Goal: Task Accomplishment & Management: Use online tool/utility

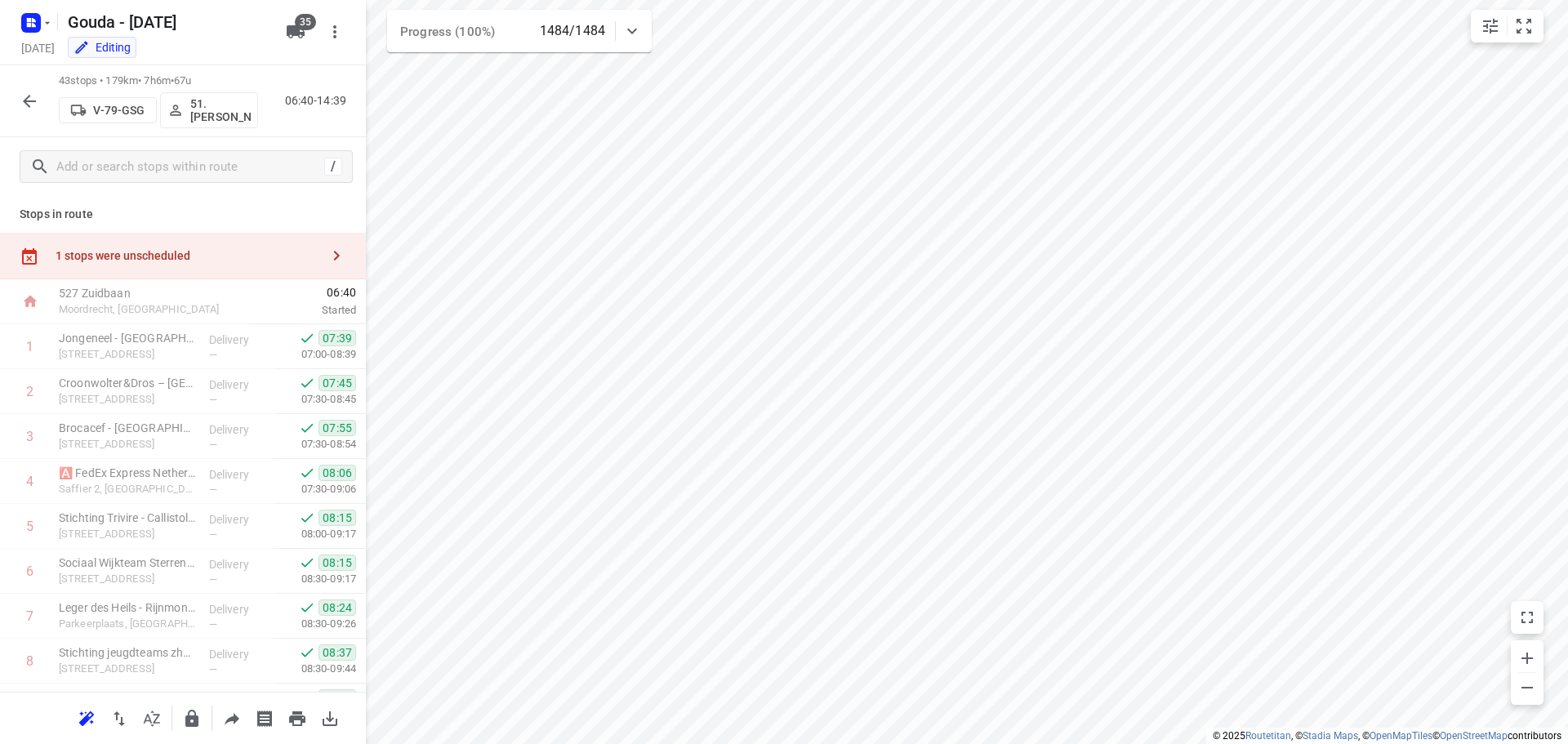
click at [33, 28] on rect "button" at bounding box center [31, 23] width 20 height 20
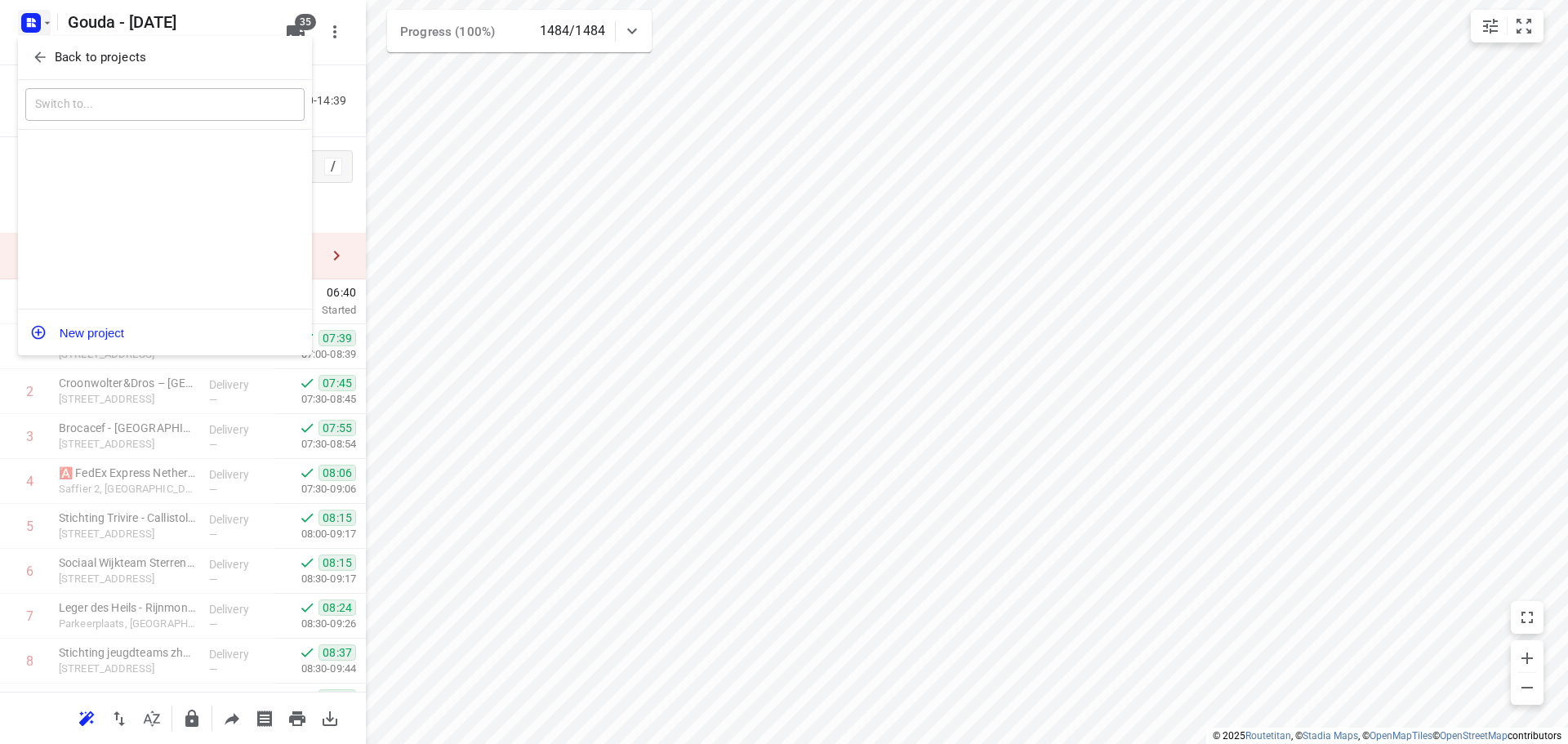
click at [52, 68] on button "Back to projects" at bounding box center [165, 58] width 279 height 27
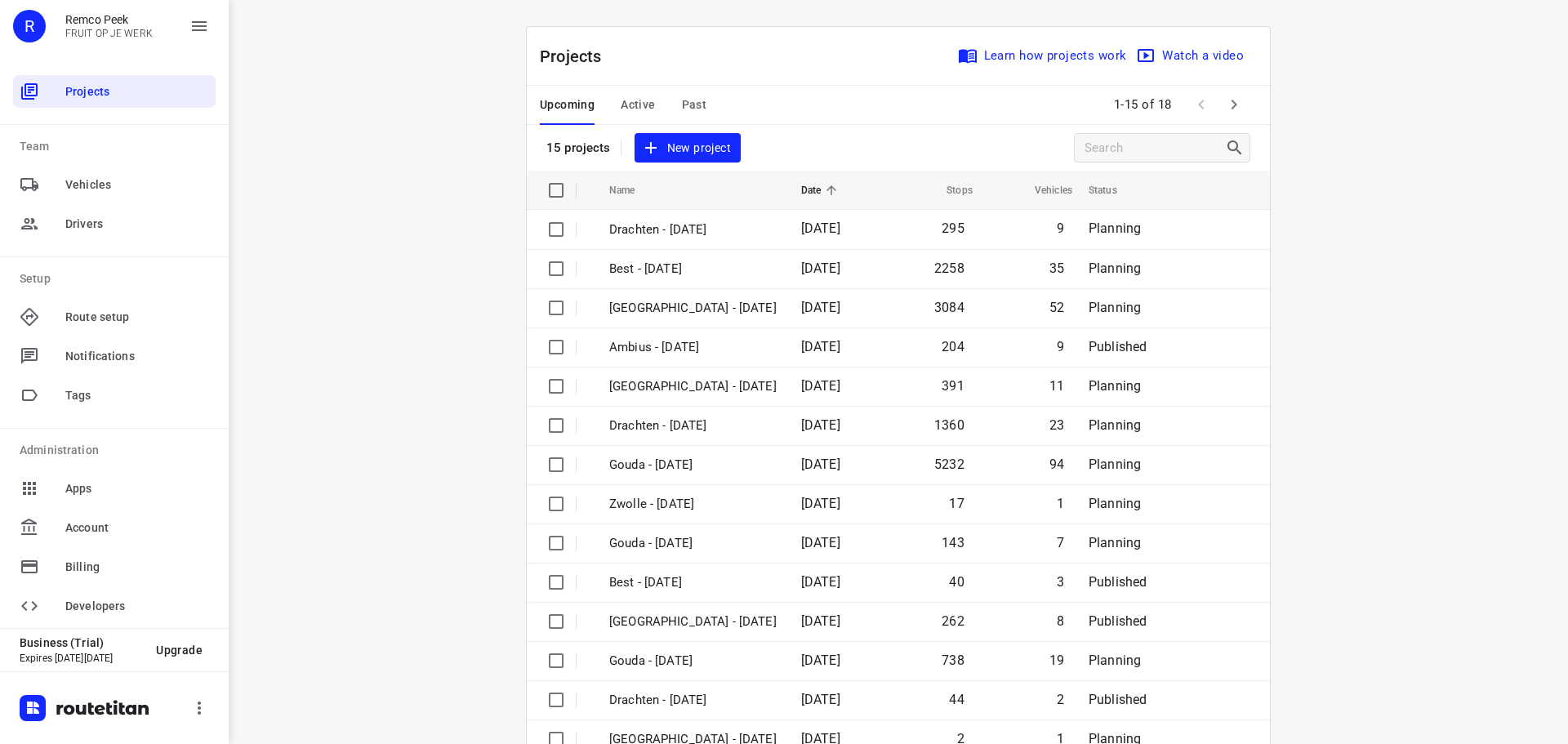
click at [632, 100] on span "Active" at bounding box center [638, 105] width 34 height 21
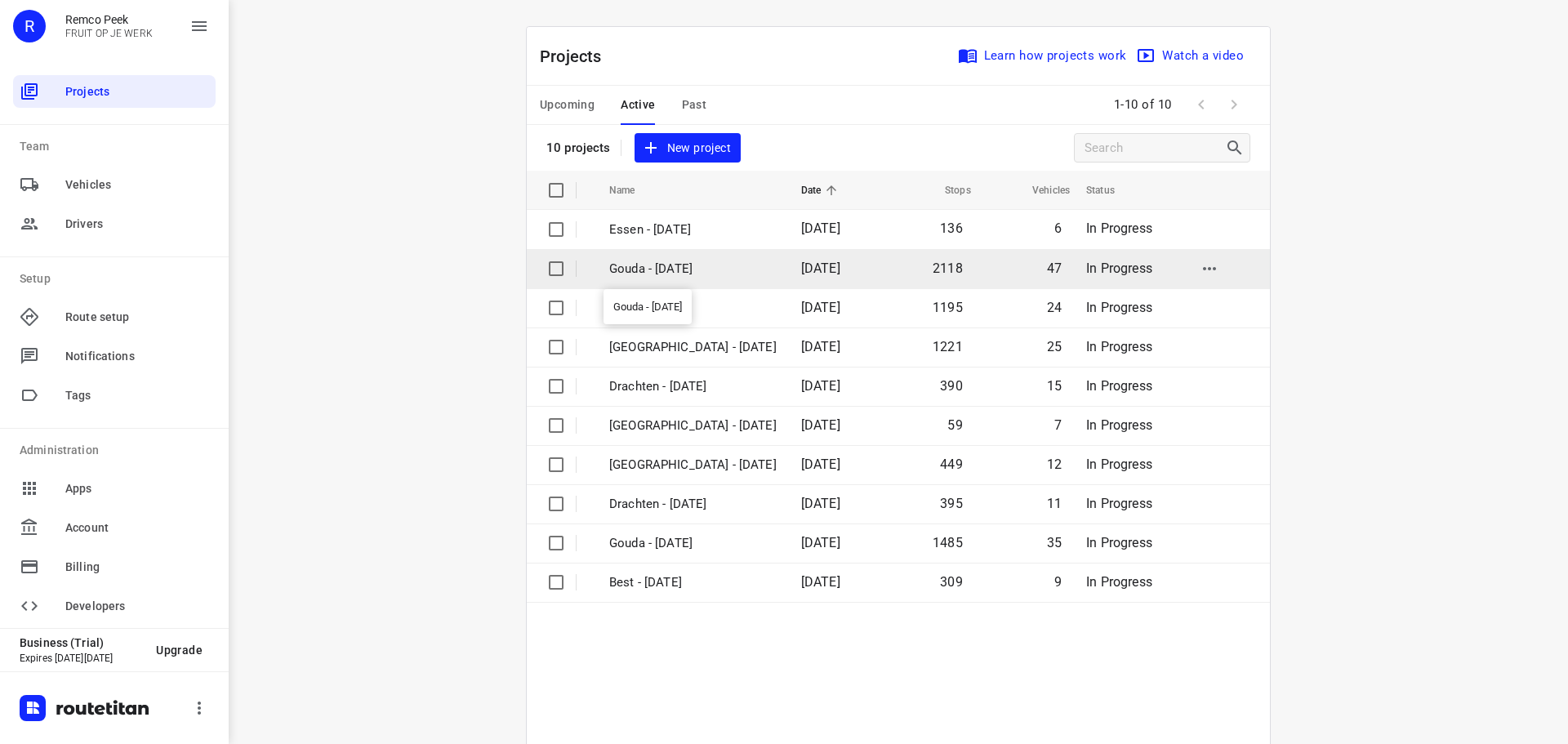
click at [705, 260] on p "Gouda - [DATE]" at bounding box center [692, 268] width 167 height 19
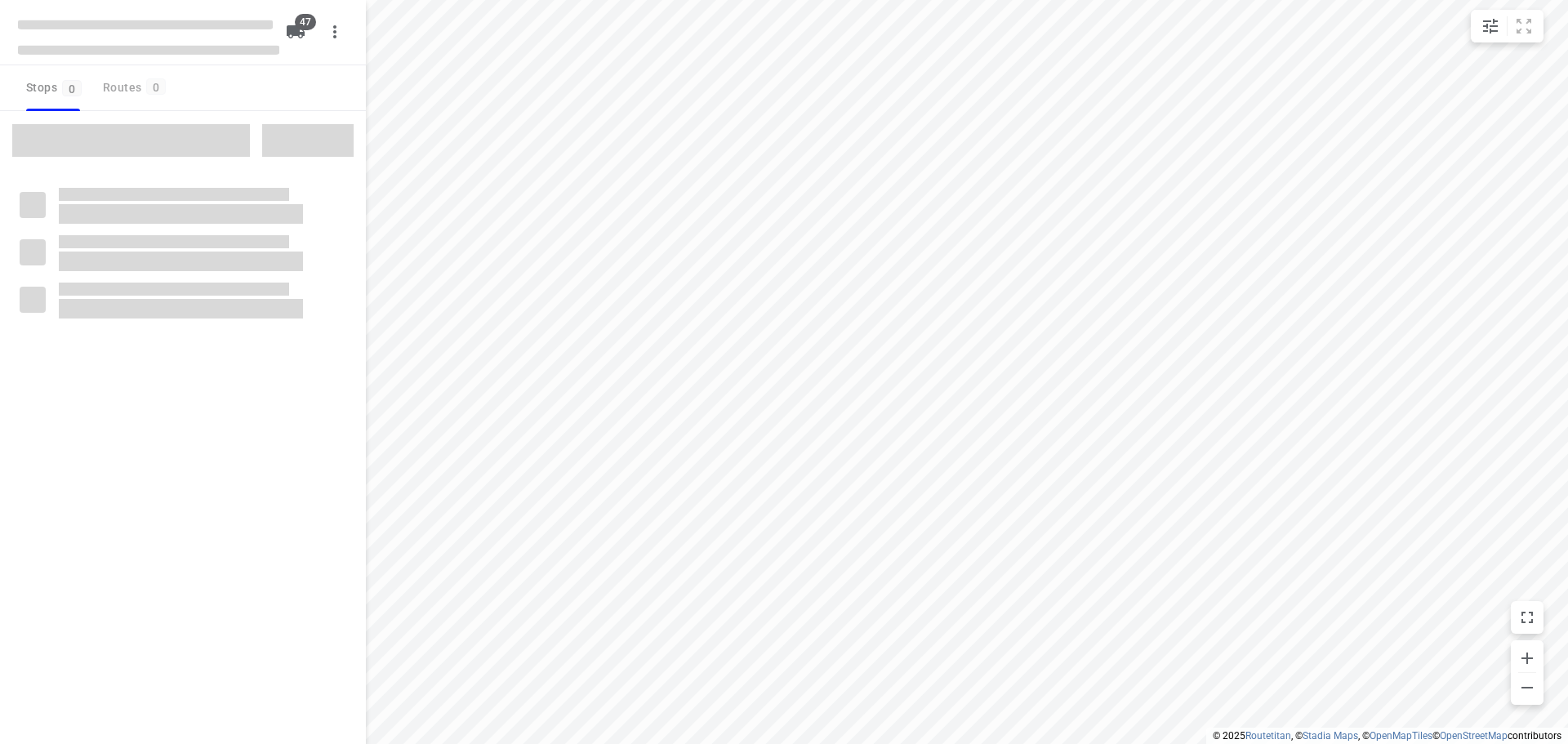
checkbox input "true"
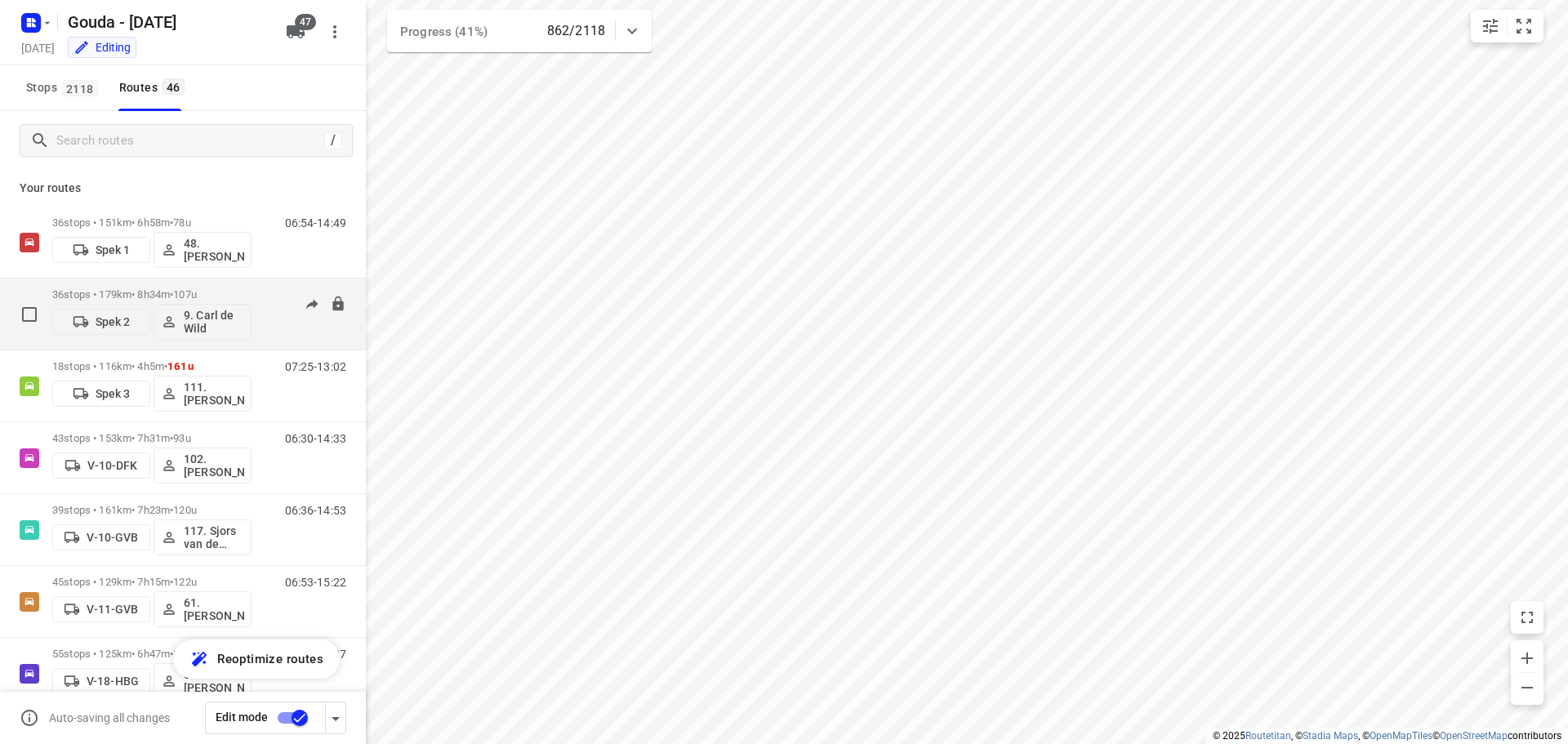
click at [190, 293] on span "107u" at bounding box center [185, 294] width 24 height 13
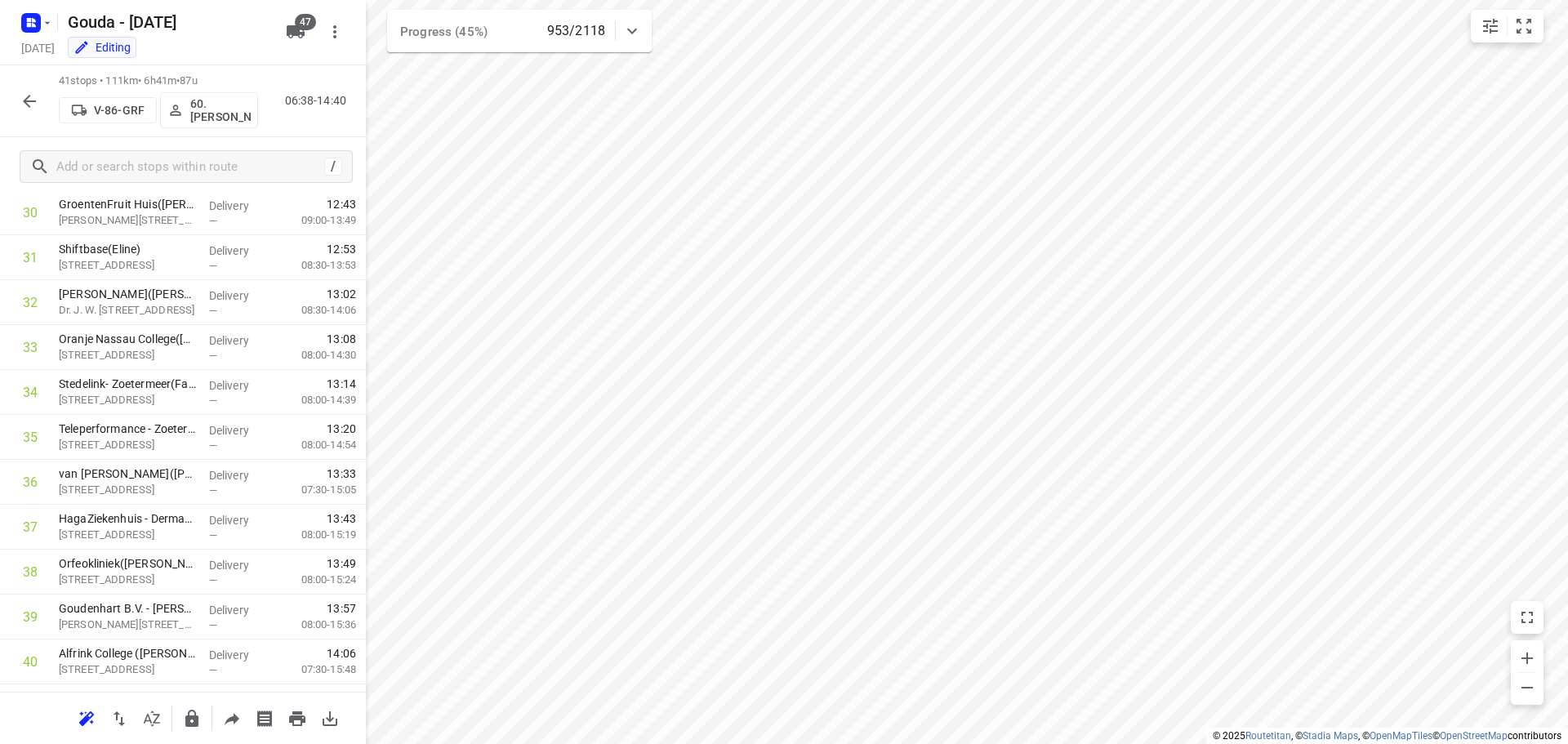
scroll to position [1472, 0]
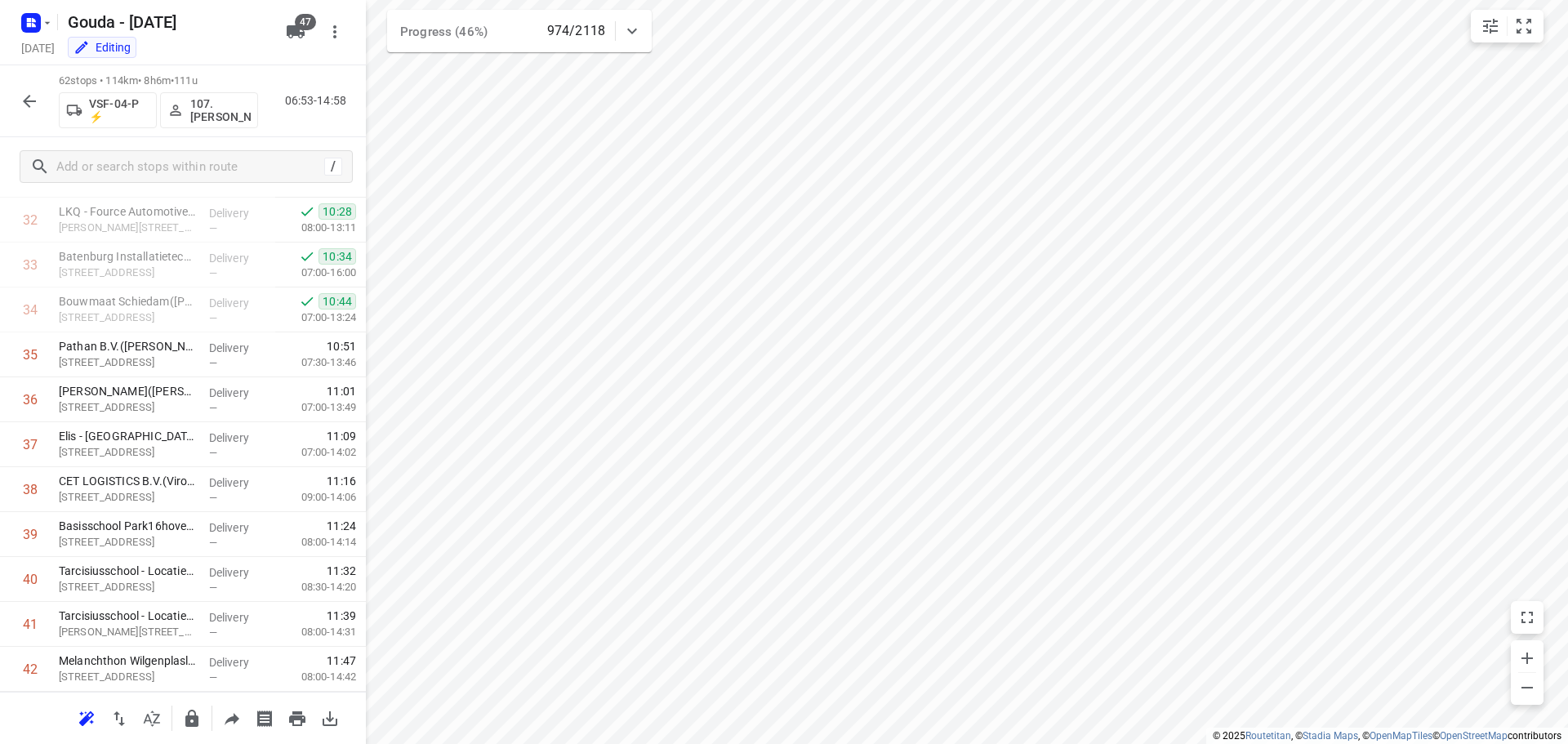
click at [27, 111] on button "button" at bounding box center [28, 101] width 32 height 32
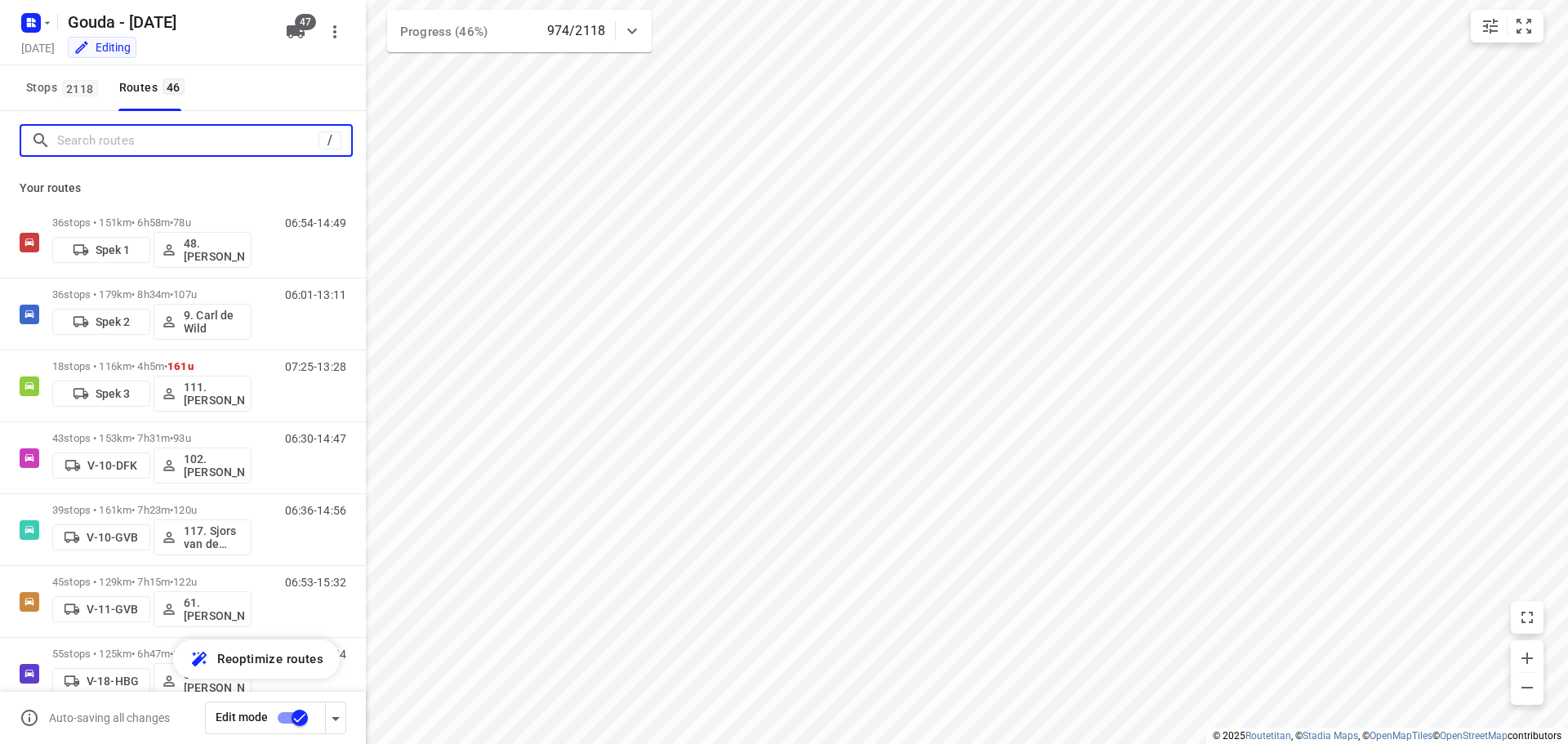
click at [119, 142] on input "Search routes" at bounding box center [187, 141] width 261 height 25
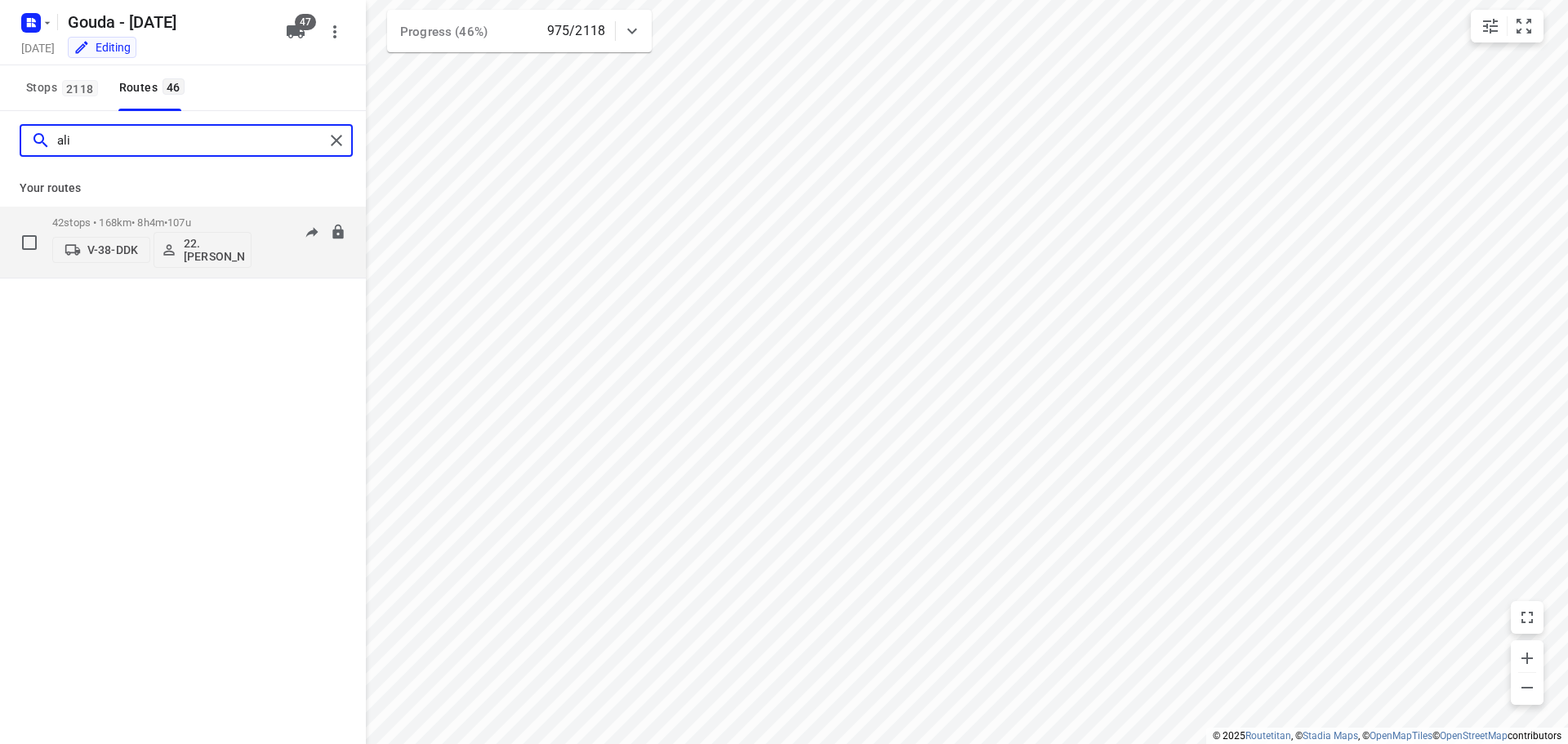
type input "ali"
click at [125, 220] on p "42 stops • 168km • 8h4m • 107u" at bounding box center [152, 222] width 200 height 13
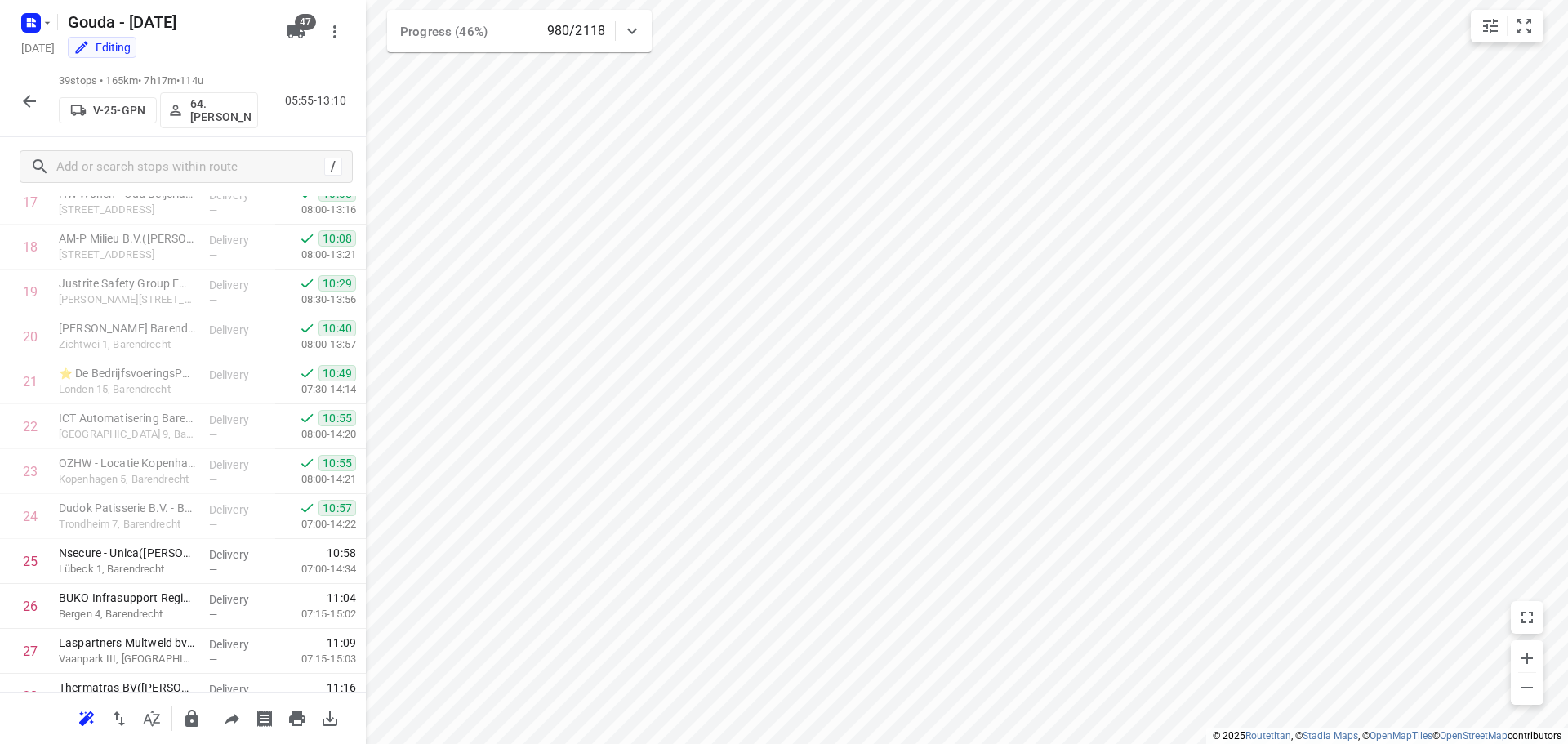
scroll to position [1382, 0]
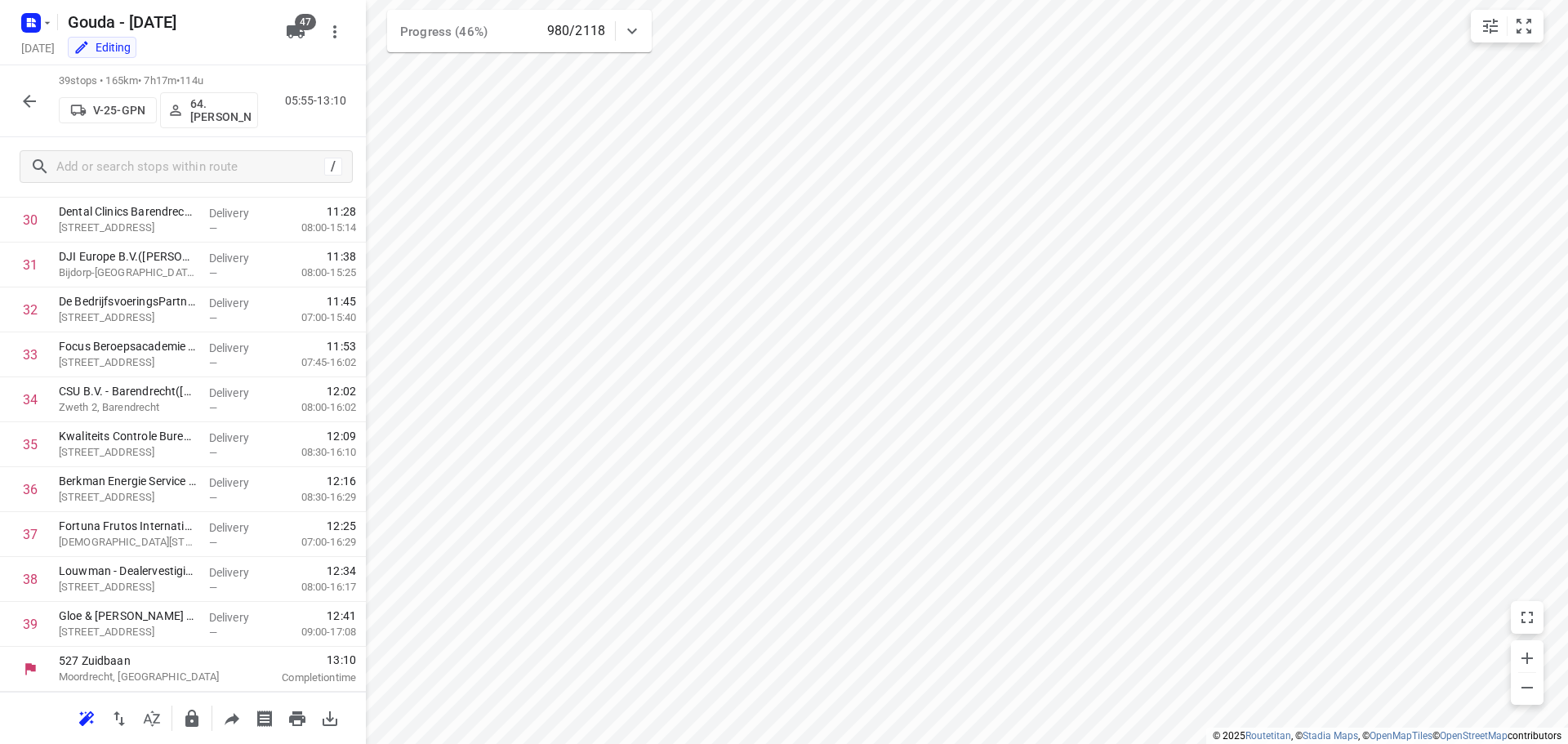
click at [27, 95] on icon "button" at bounding box center [29, 101] width 20 height 20
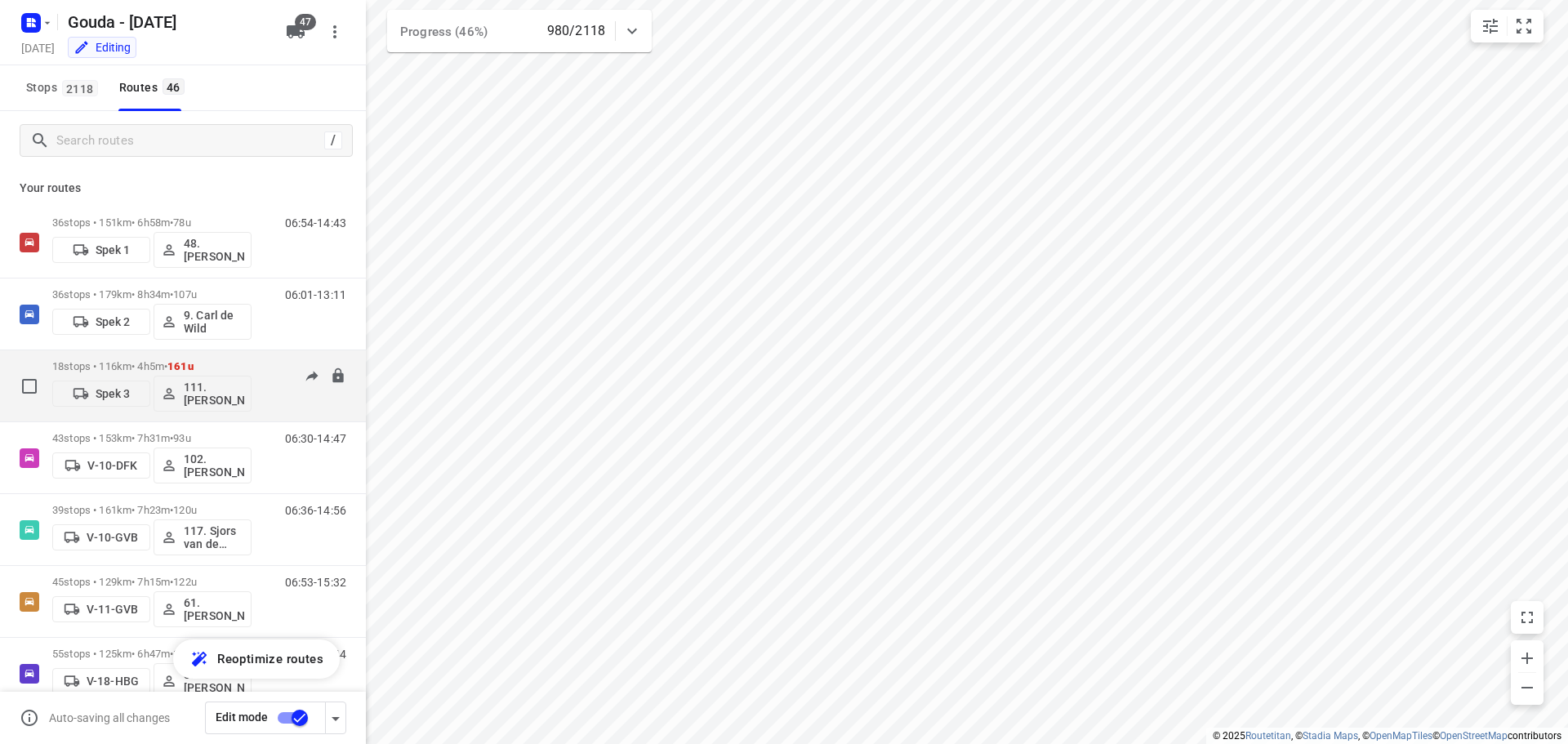
click at [96, 368] on p "18 stops • 116km • 4h5m • 161u" at bounding box center [152, 366] width 200 height 13
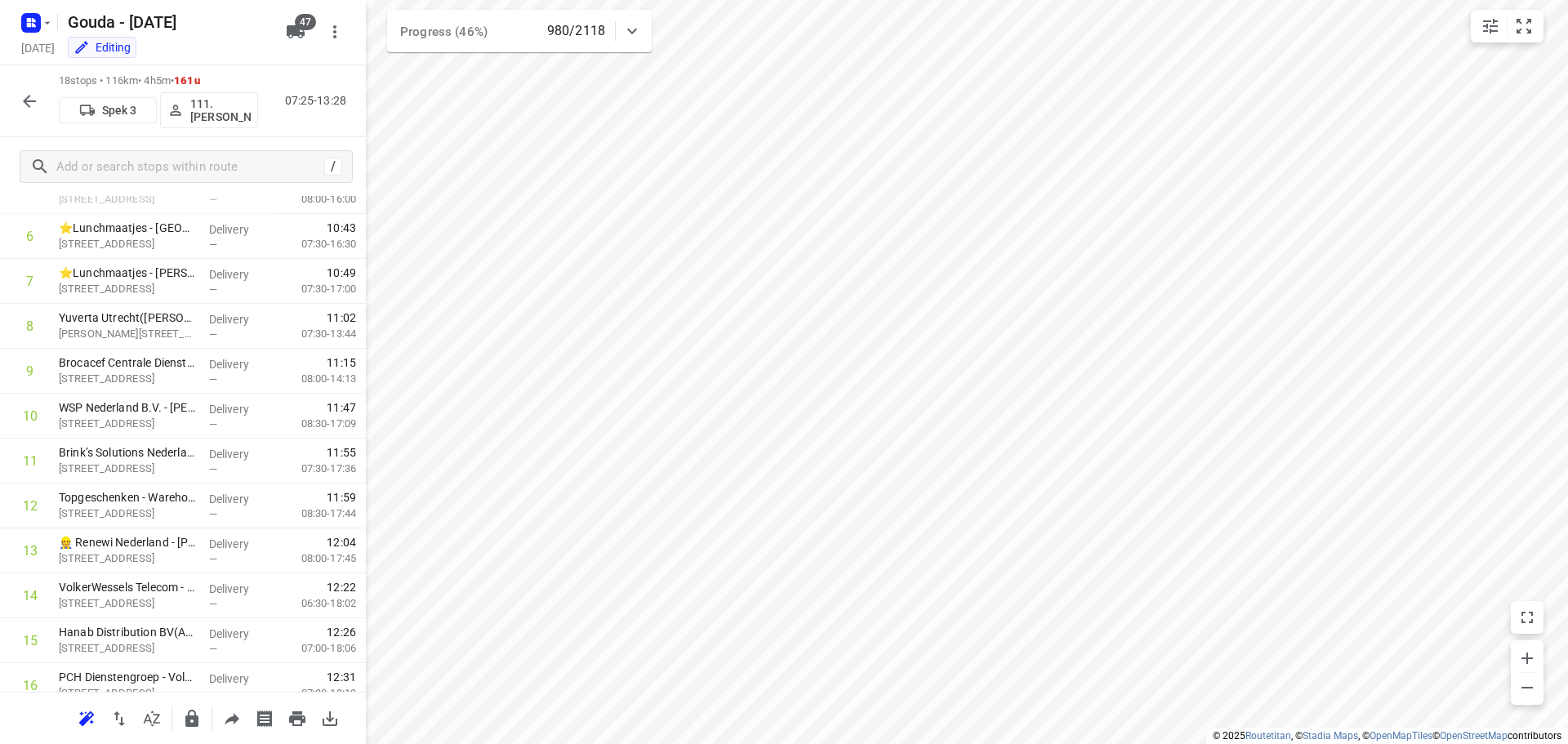
scroll to position [211, 0]
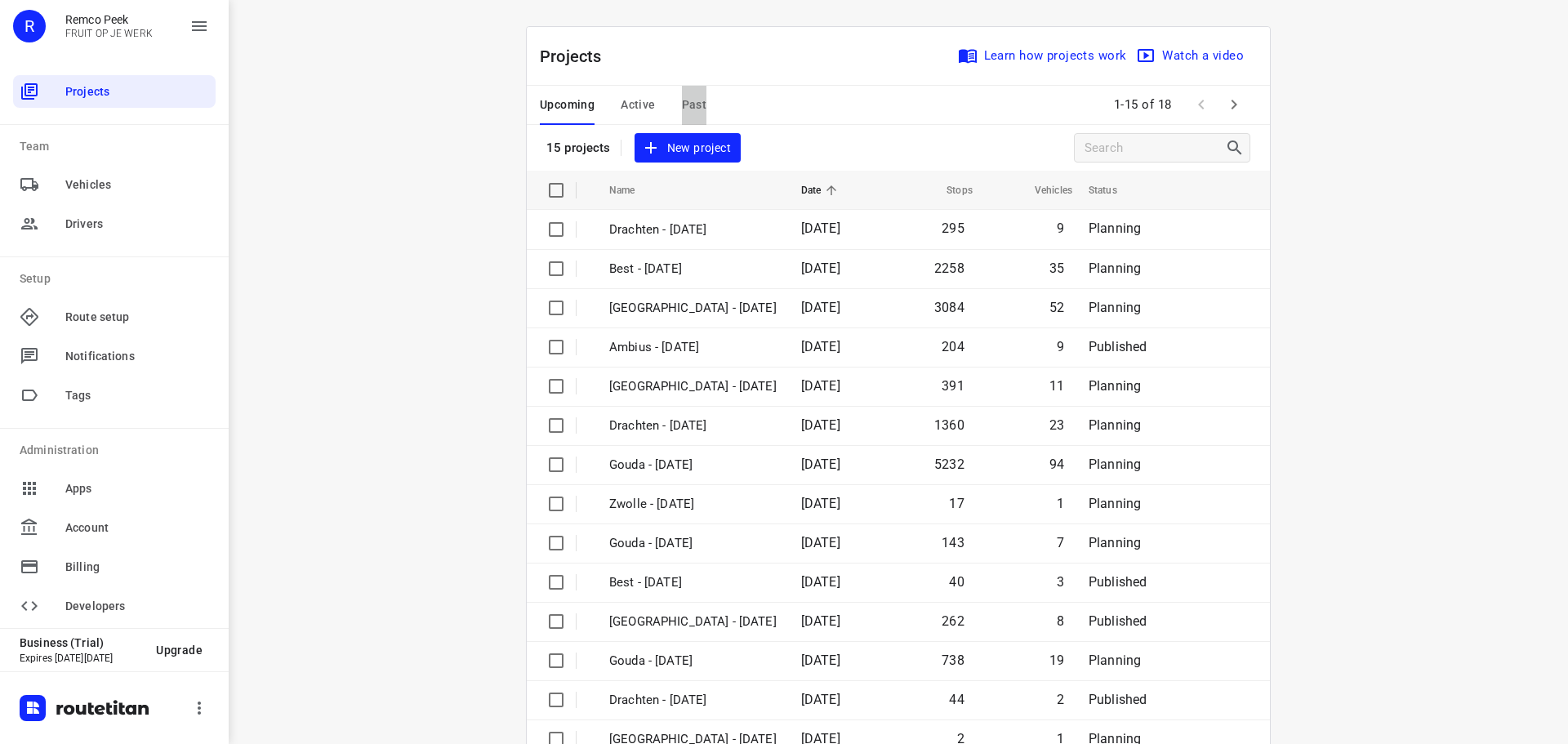
click at [682, 107] on span "Past" at bounding box center [694, 105] width 25 height 21
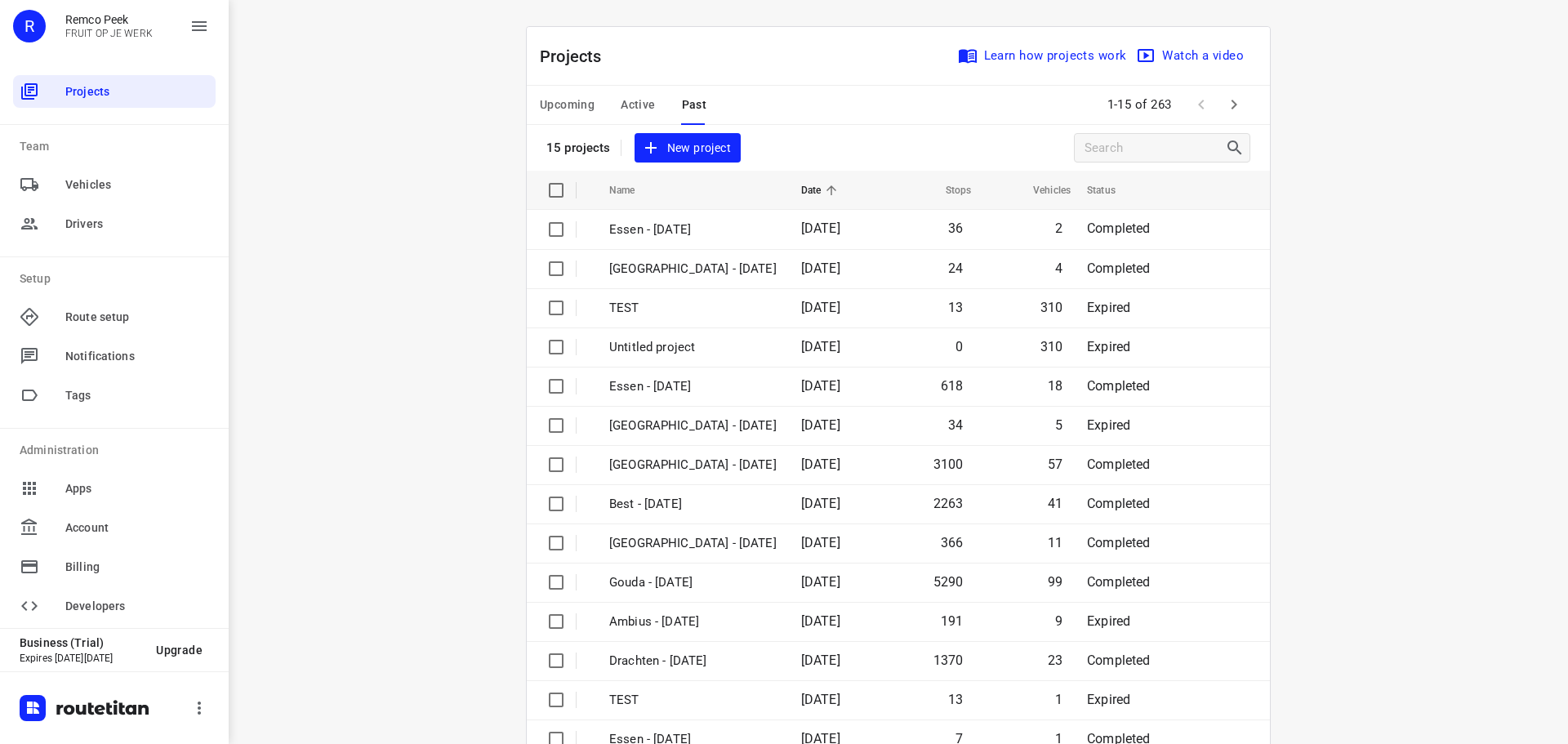
click at [1224, 101] on icon "button" at bounding box center [1234, 105] width 20 height 20
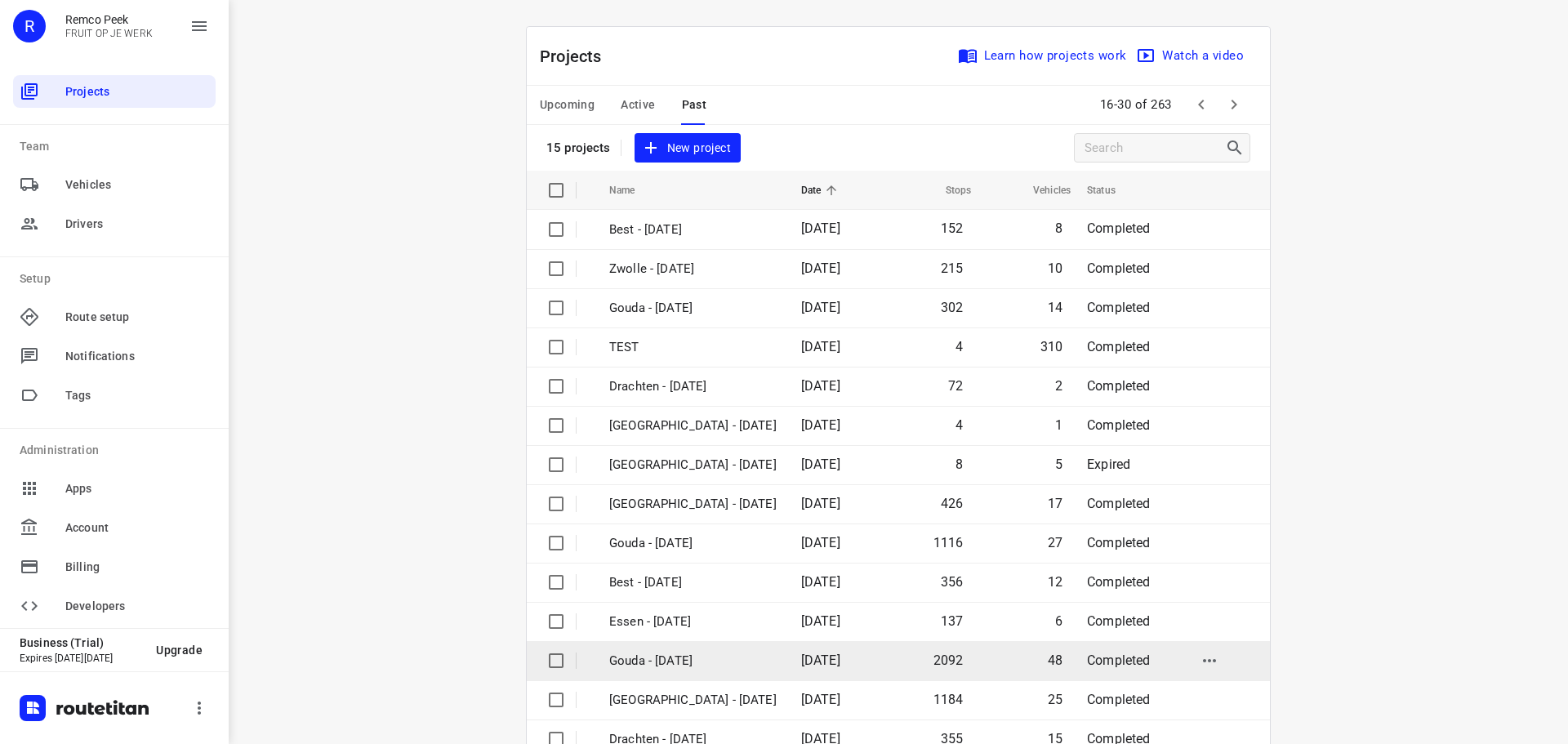
click at [694, 666] on p "Gouda - [DATE]" at bounding box center [692, 661] width 167 height 19
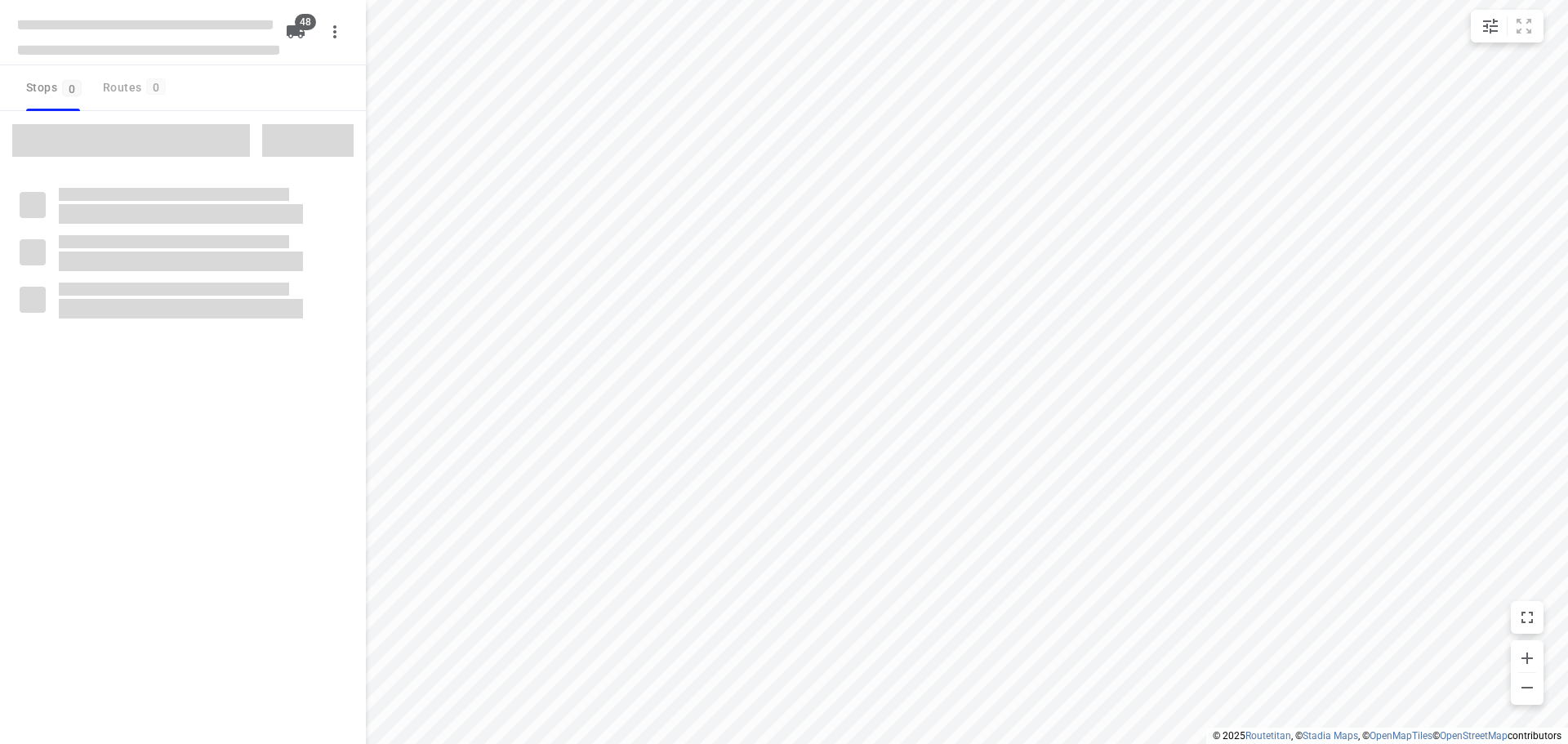
checkbox input "true"
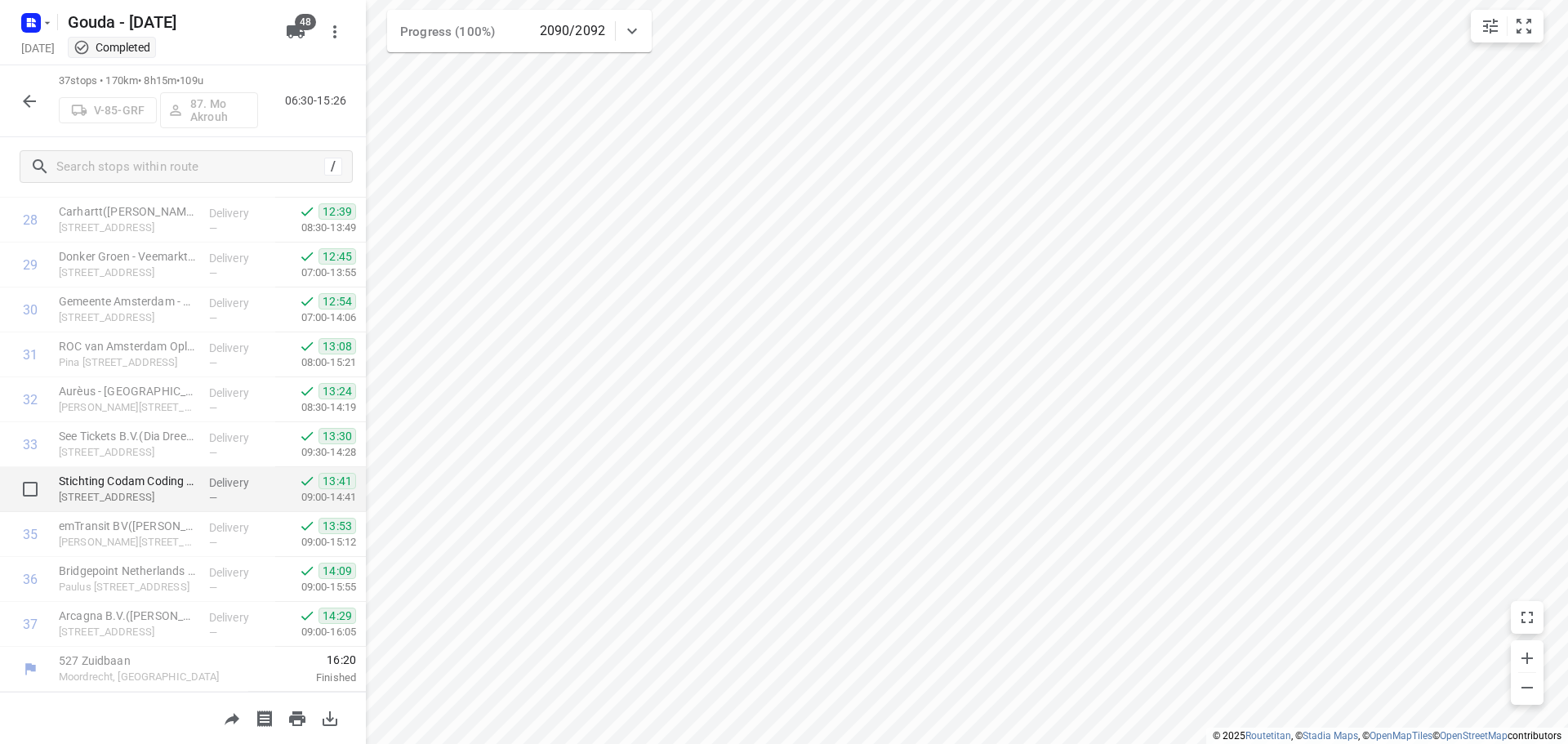
scroll to position [1211, 0]
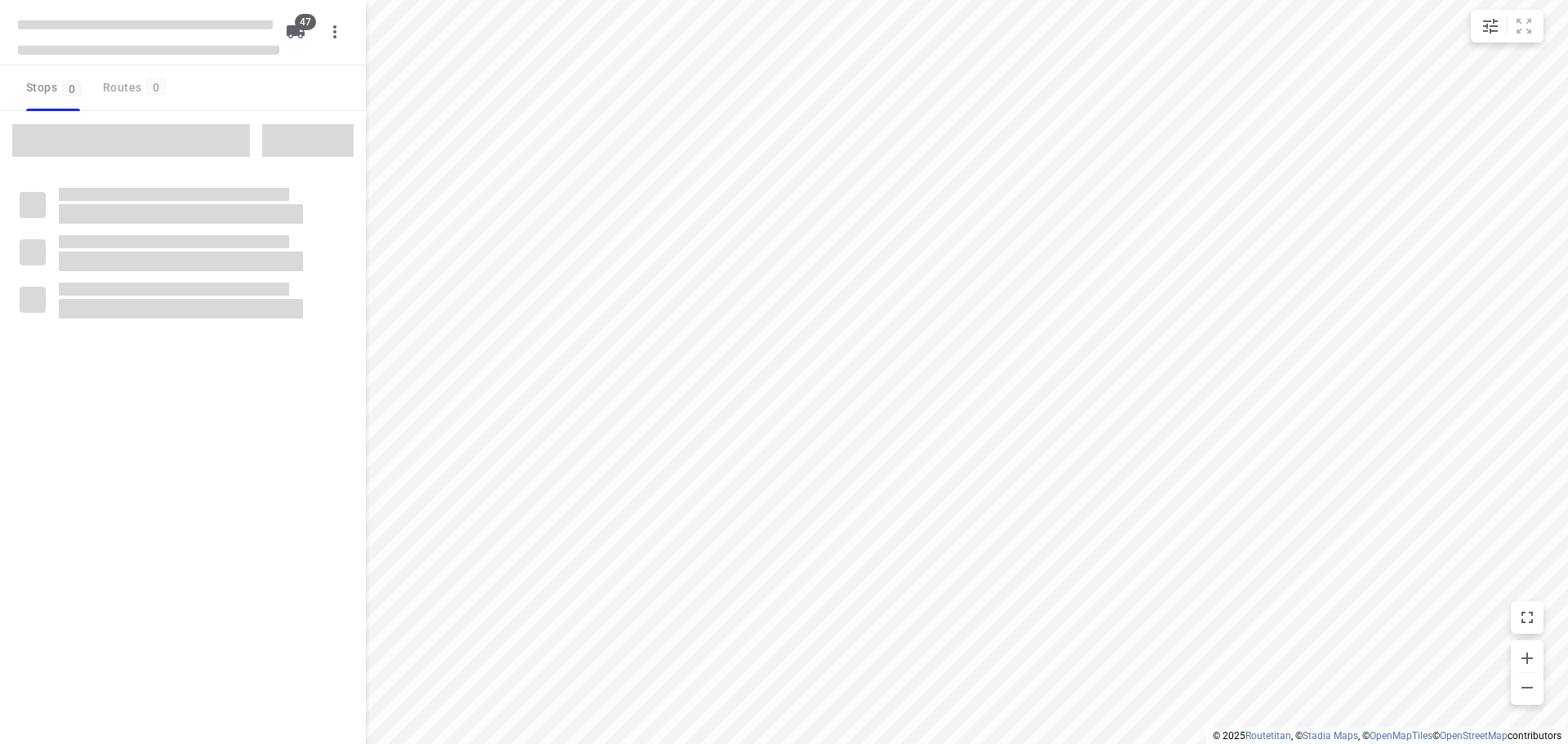
checkbox input "true"
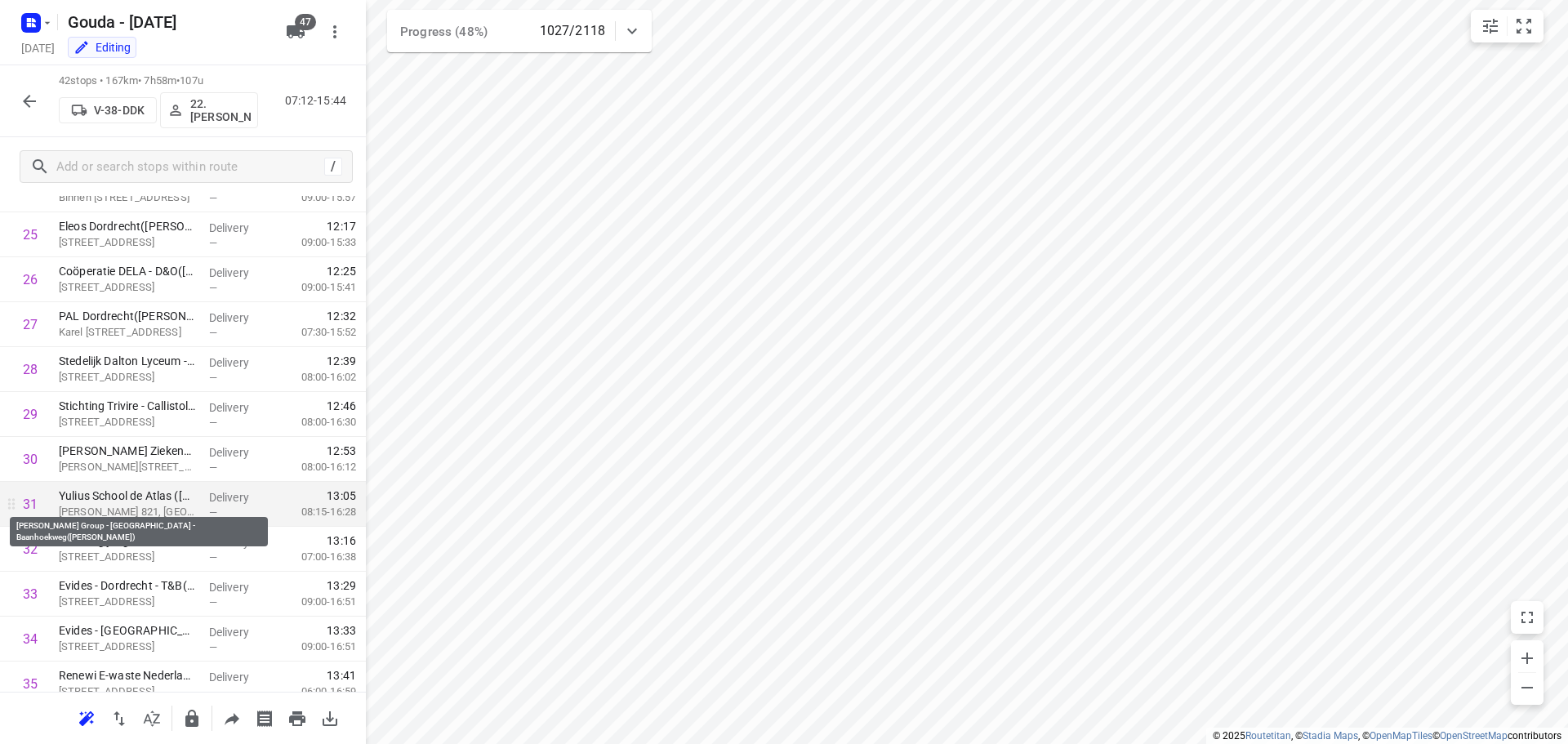
scroll to position [1517, 0]
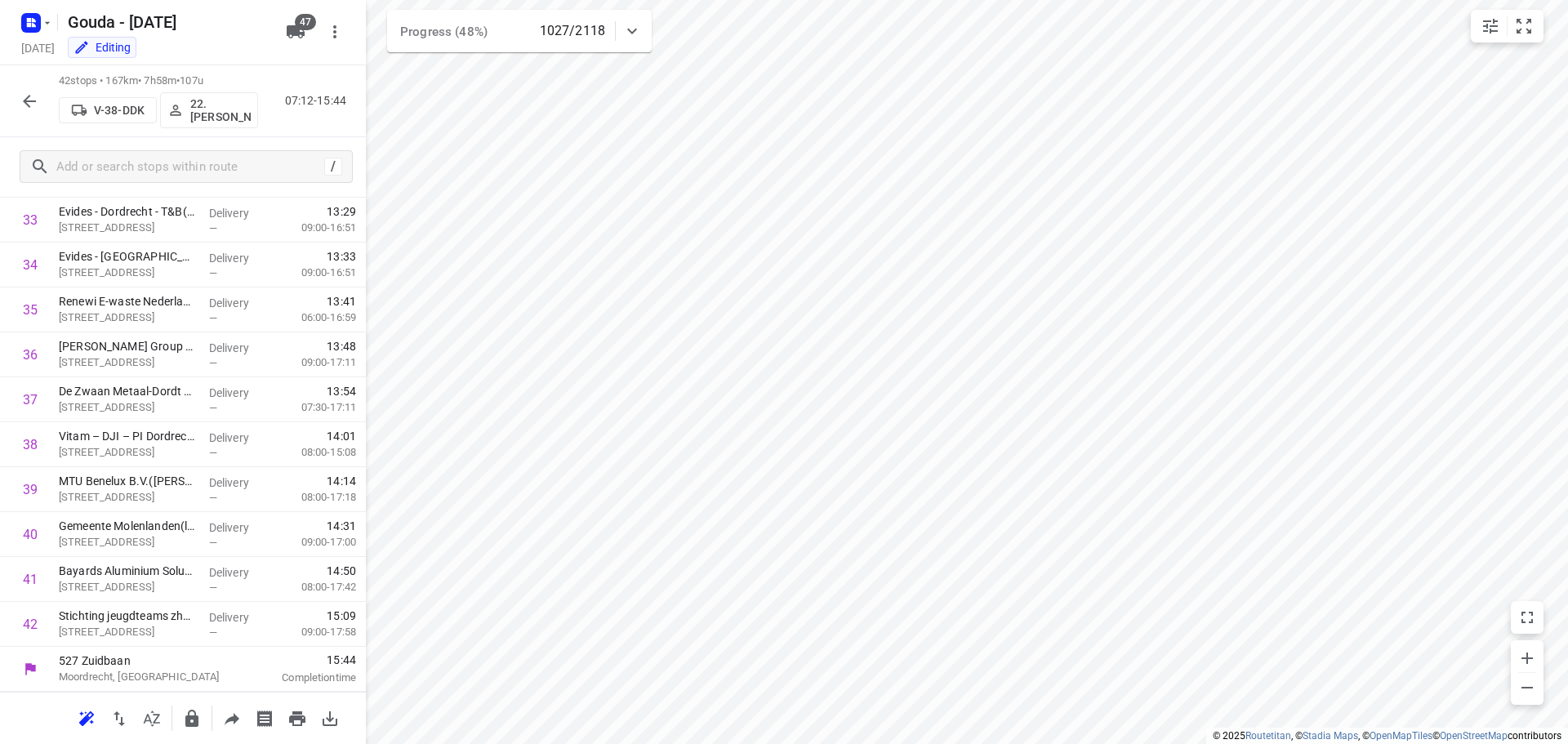
click at [20, 100] on icon "button" at bounding box center [29, 101] width 20 height 20
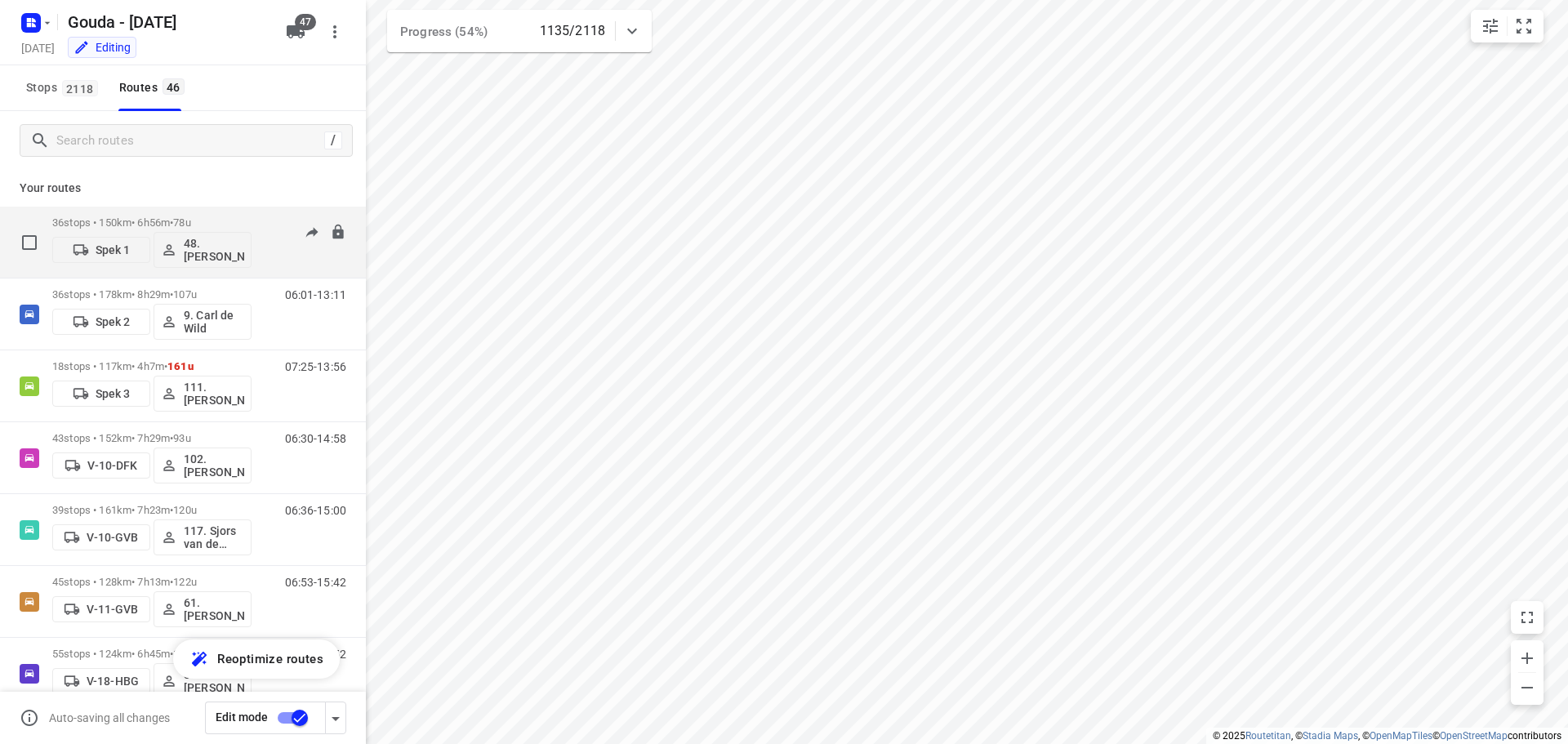
click at [162, 219] on p "36 stops • 150km • 6h56m • 78u" at bounding box center [152, 222] width 200 height 13
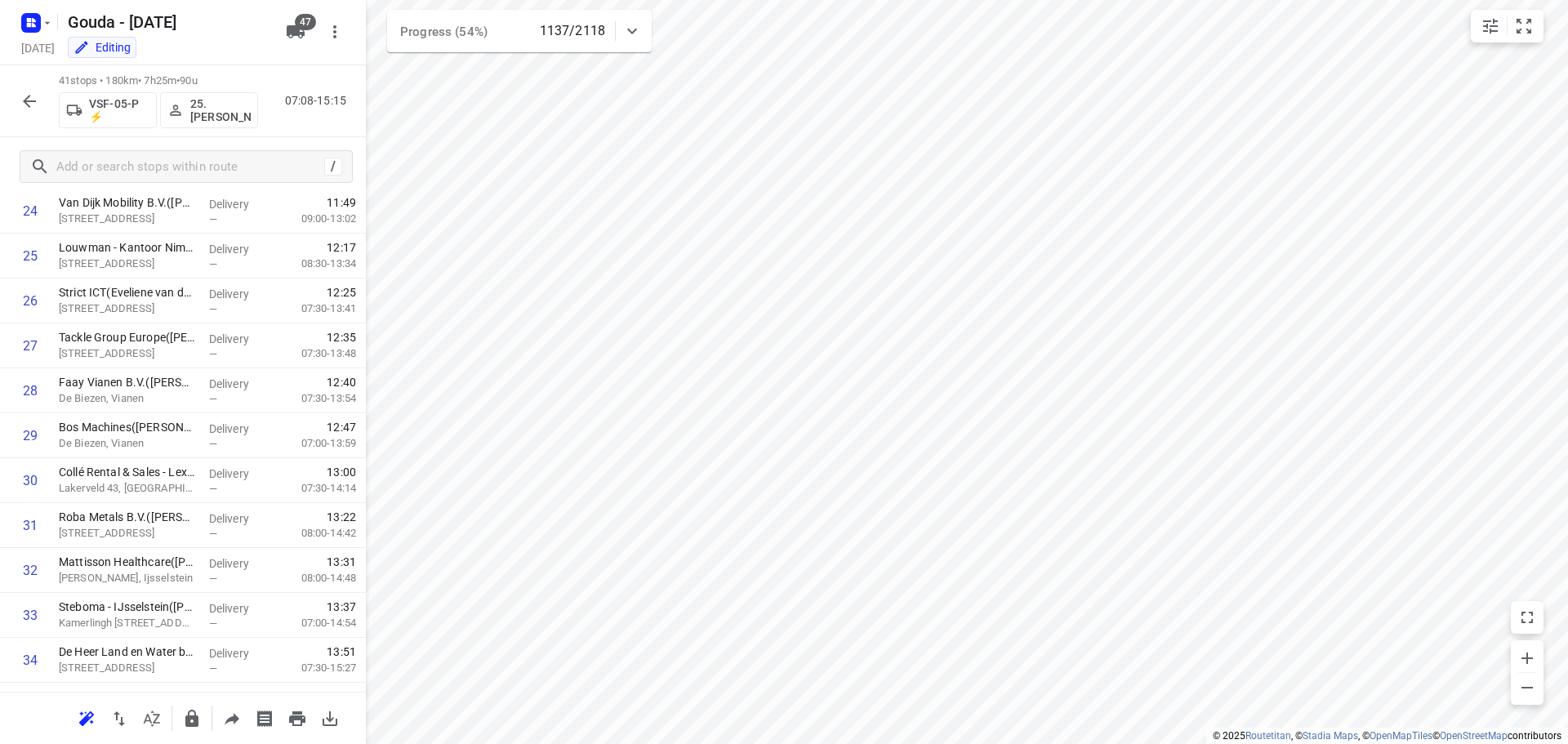
scroll to position [1472, 0]
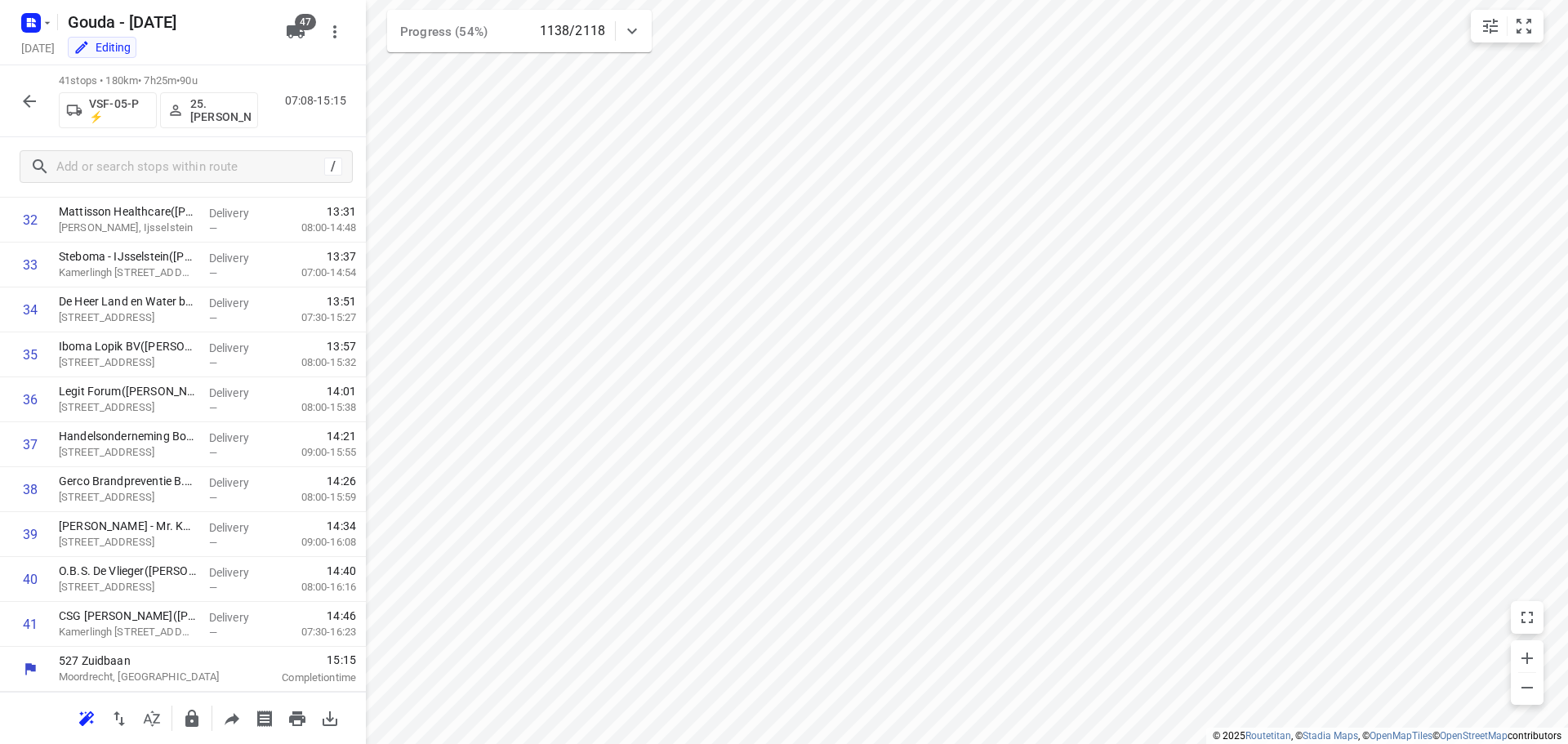
click at [22, 96] on icon "button" at bounding box center [29, 101] width 20 height 20
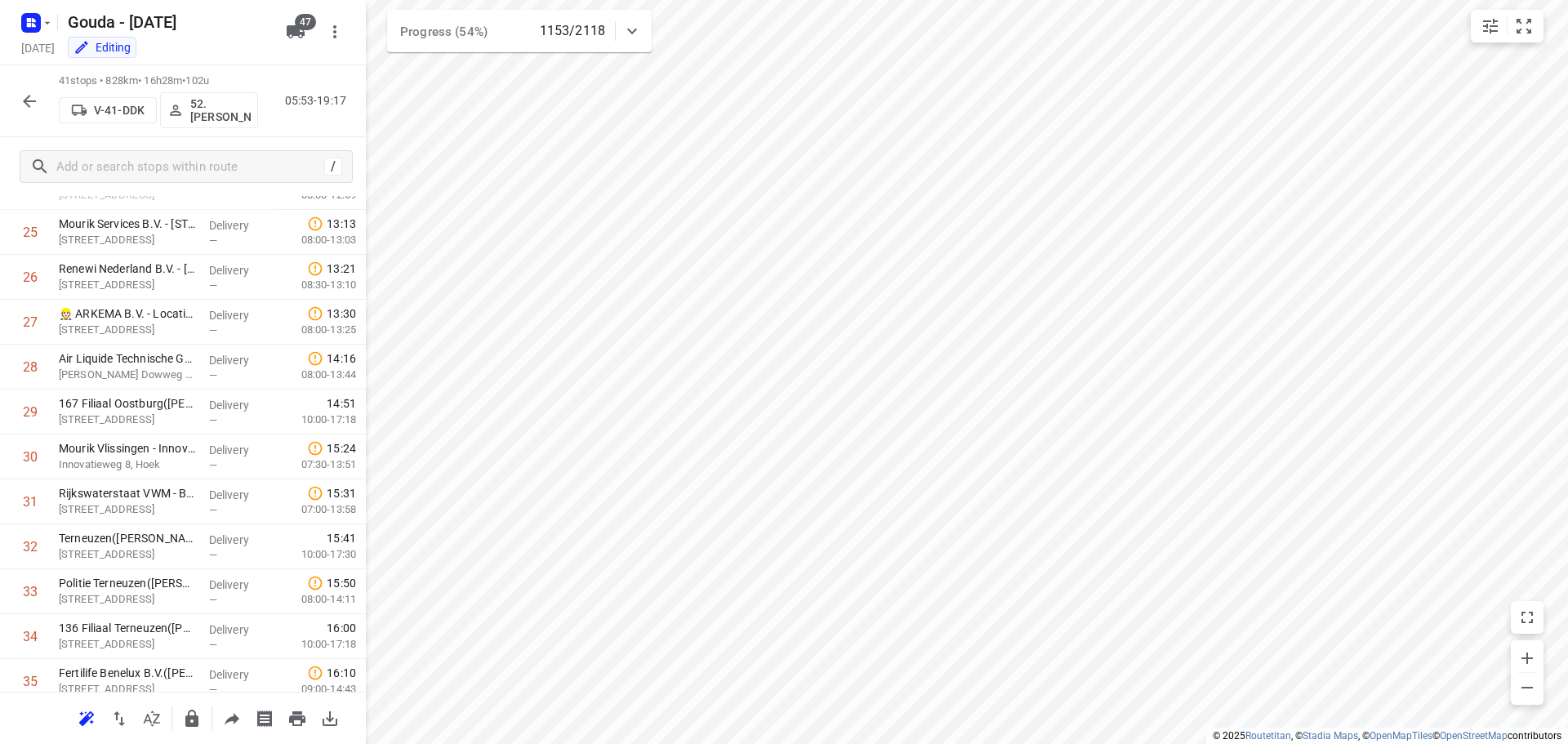
click at [33, 102] on icon "button" at bounding box center [29, 101] width 20 height 20
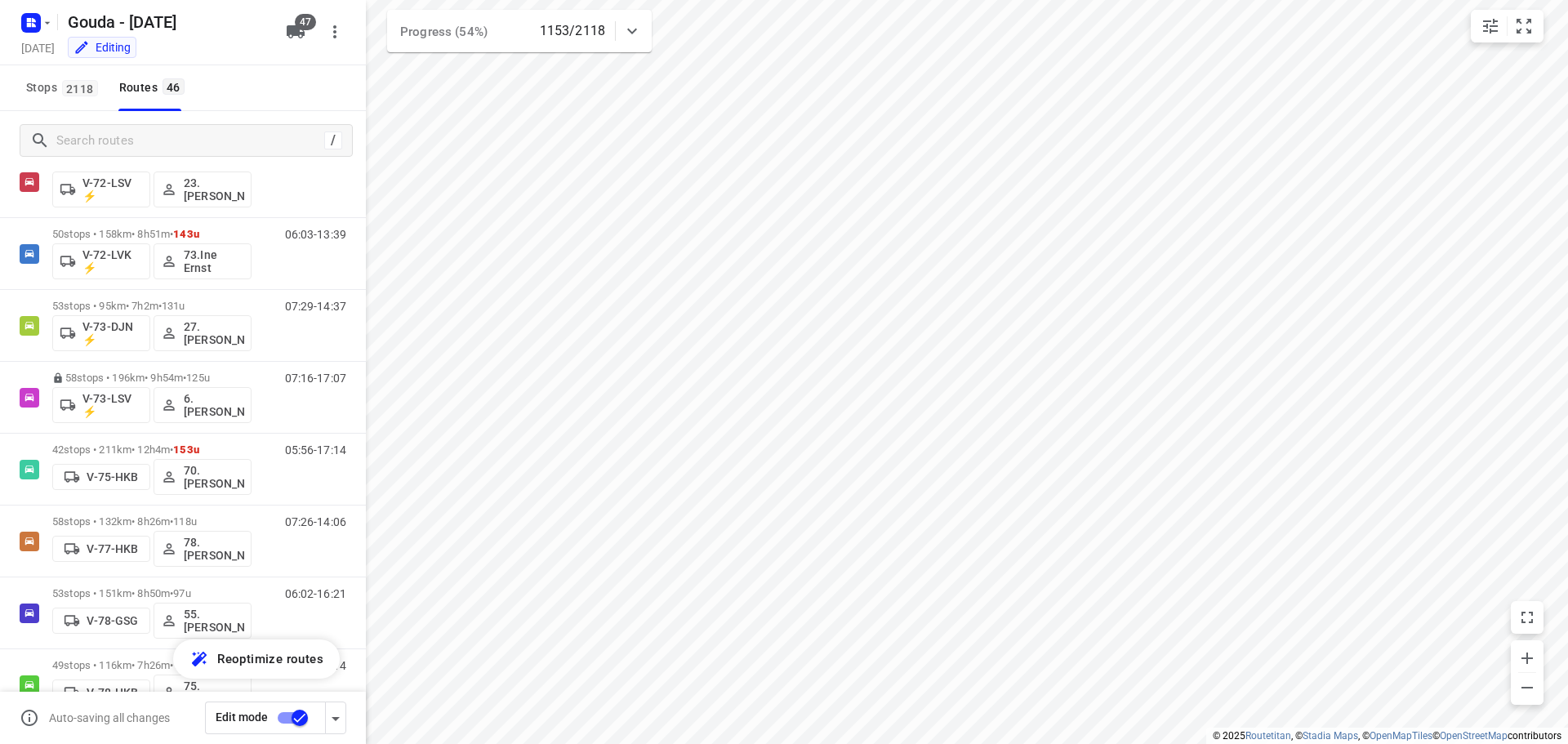
scroll to position [1435, 0]
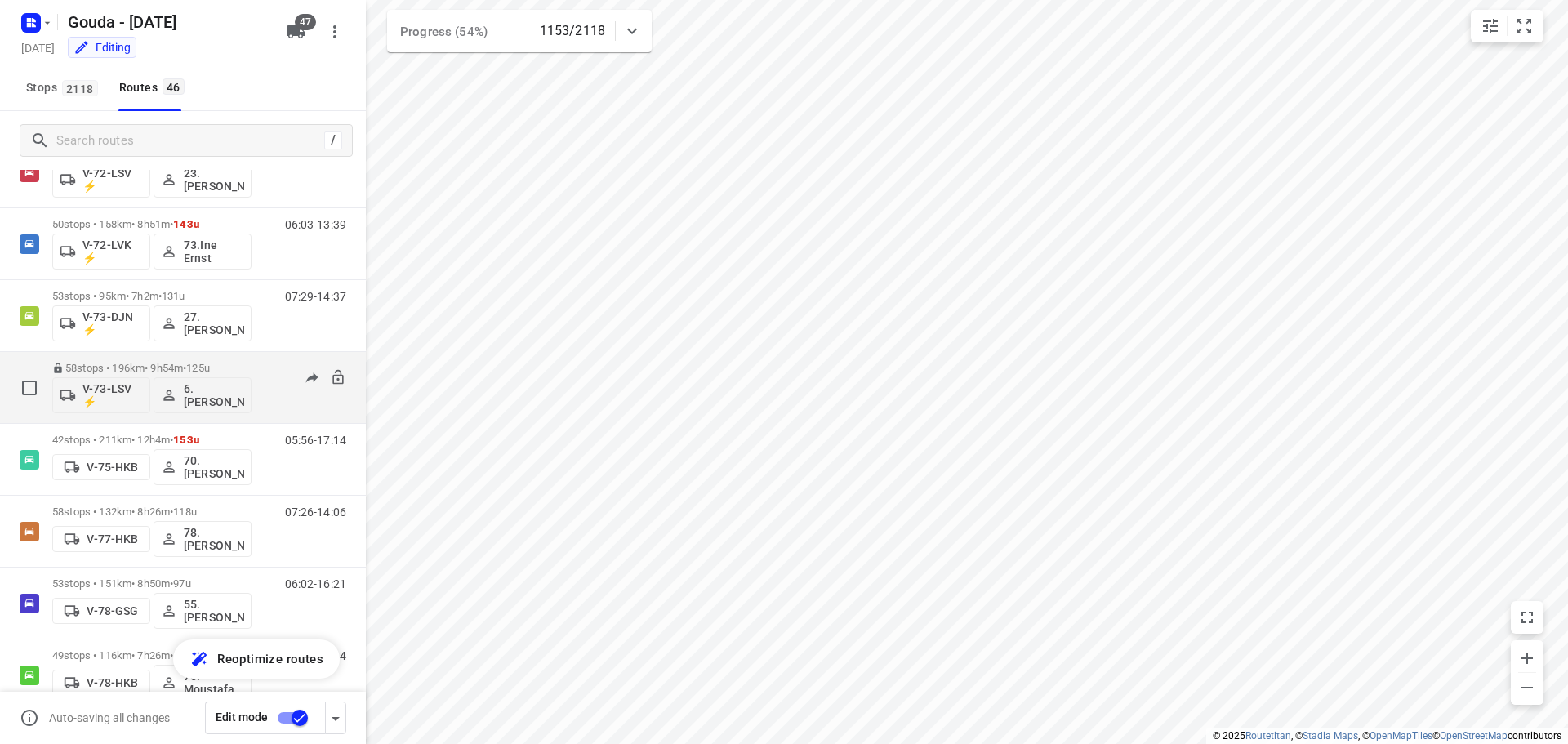
click at [201, 371] on span "125u" at bounding box center [198, 368] width 24 height 13
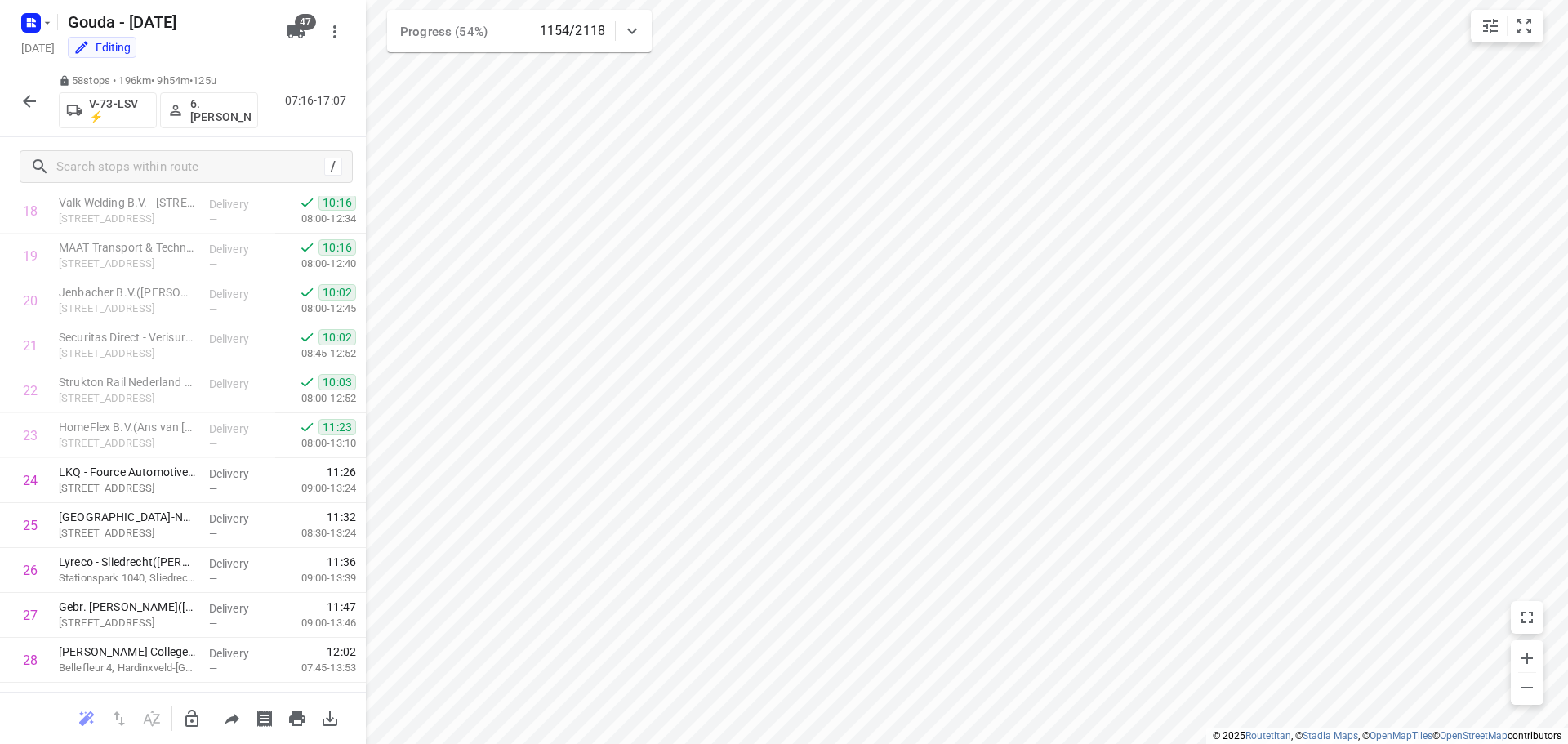
scroll to position [838, 0]
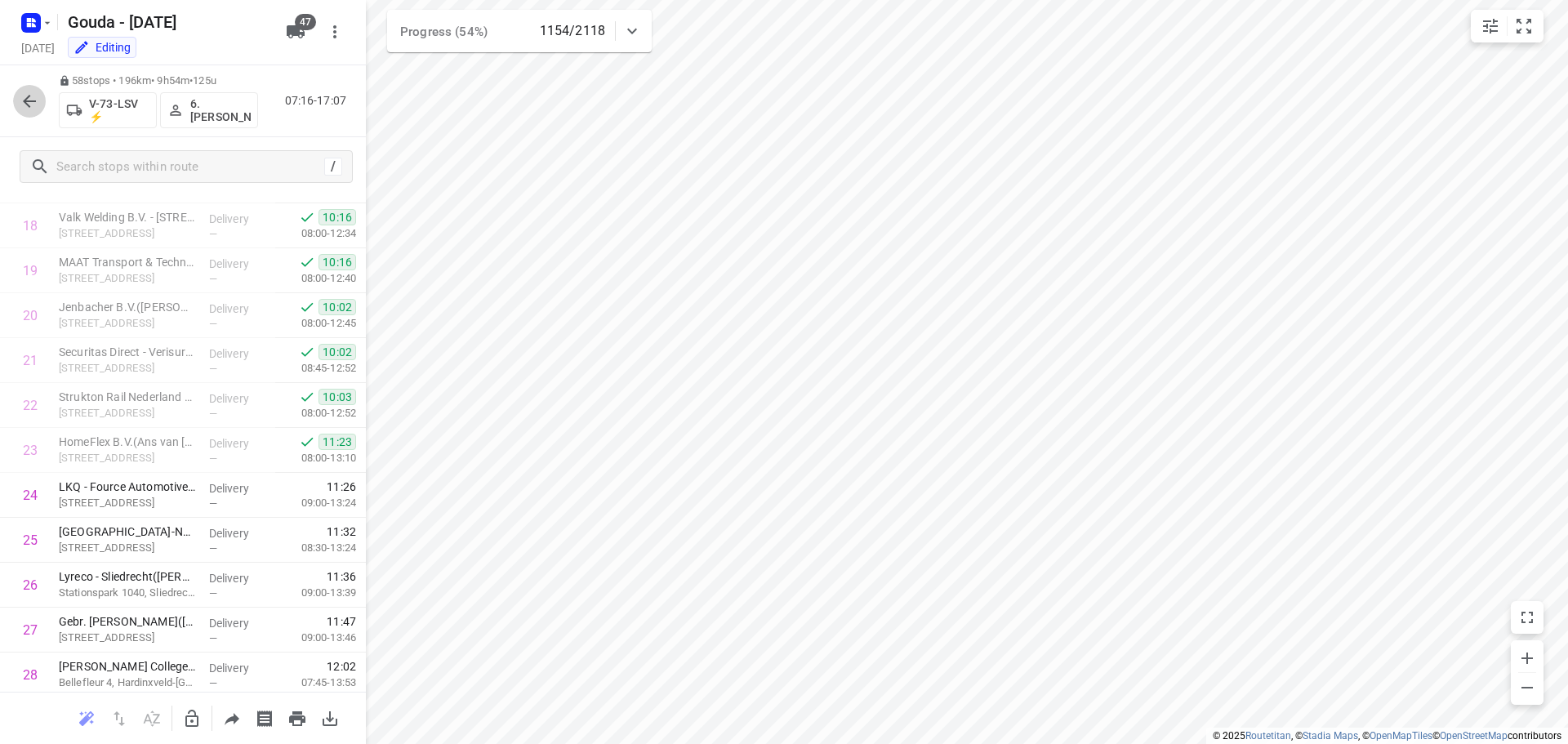
click at [29, 97] on icon "button" at bounding box center [29, 101] width 20 height 20
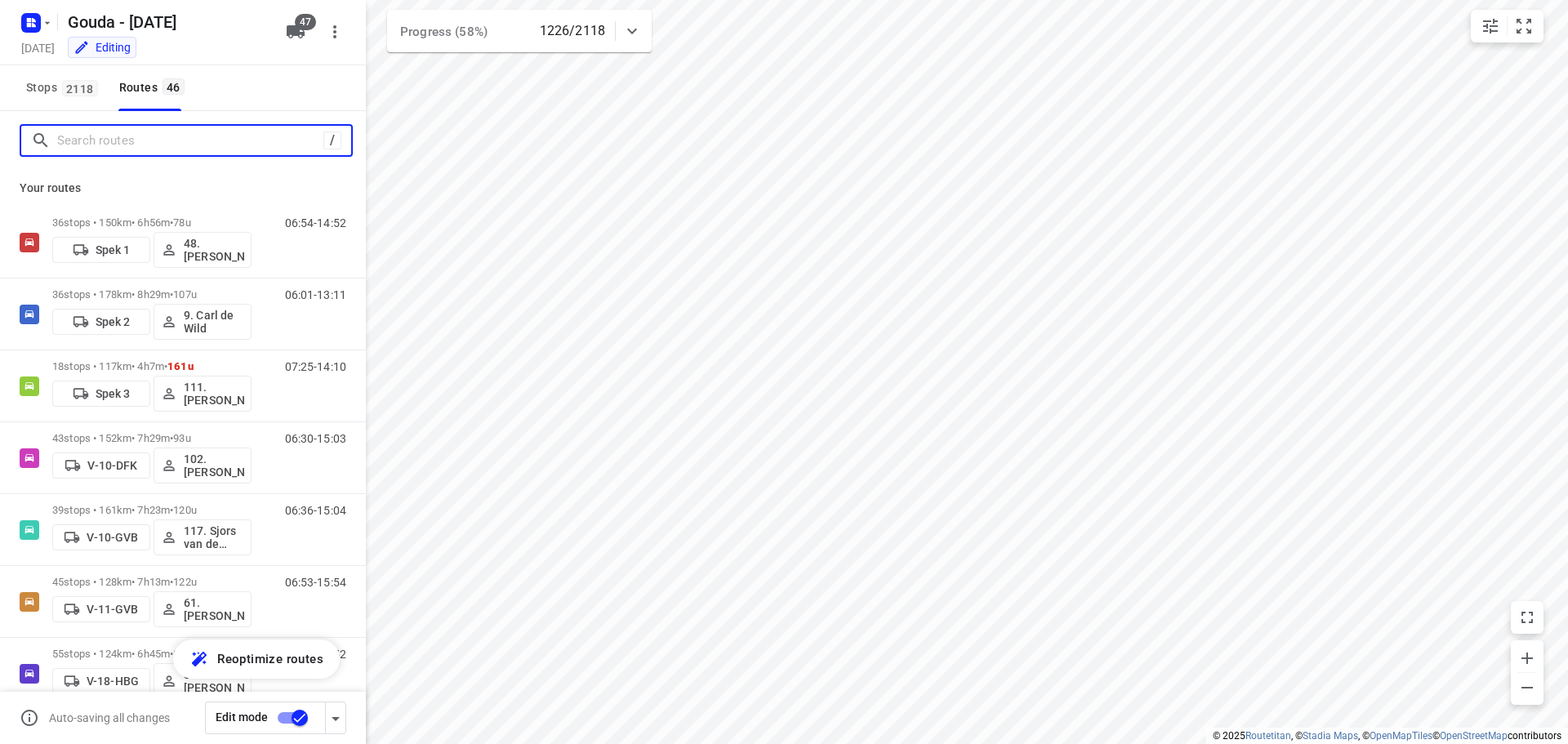
click at [247, 137] on input "Search routes" at bounding box center [190, 141] width 266 height 25
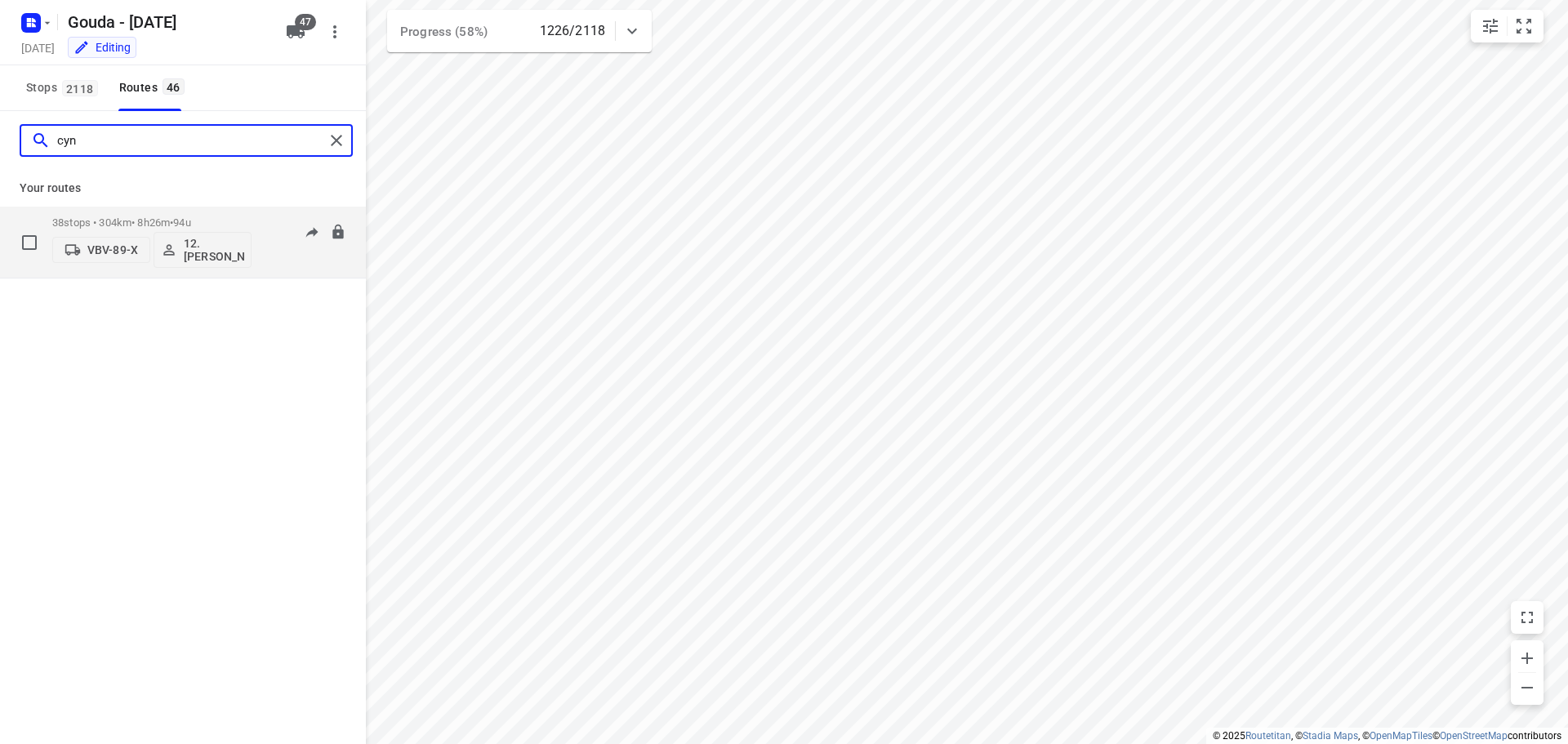
type input "cyn"
click at [154, 210] on div "38 stops • 304km • 8h26m • 94u VBV-89-X 12. [PERSON_NAME]" at bounding box center [152, 242] width 200 height 68
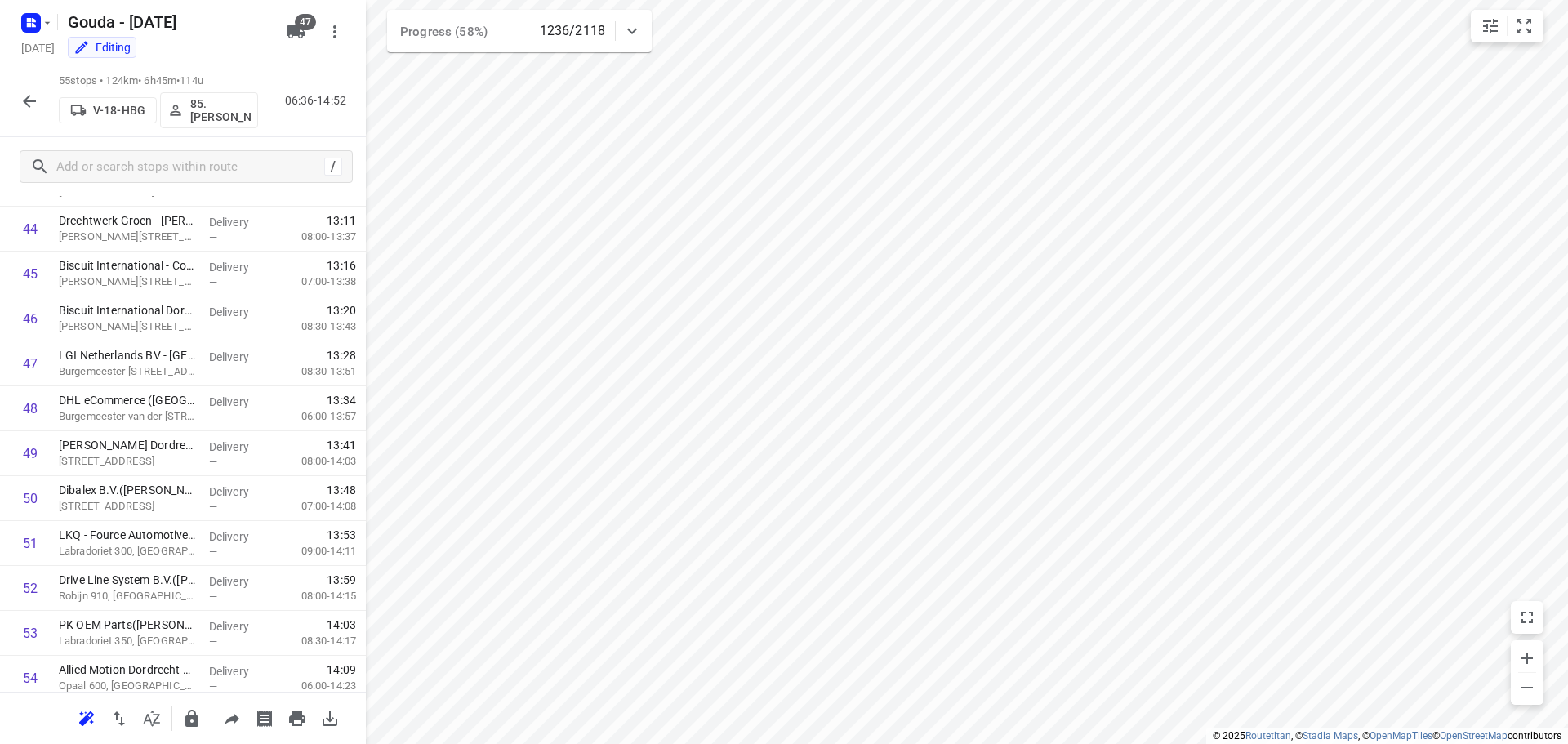
scroll to position [2101, 0]
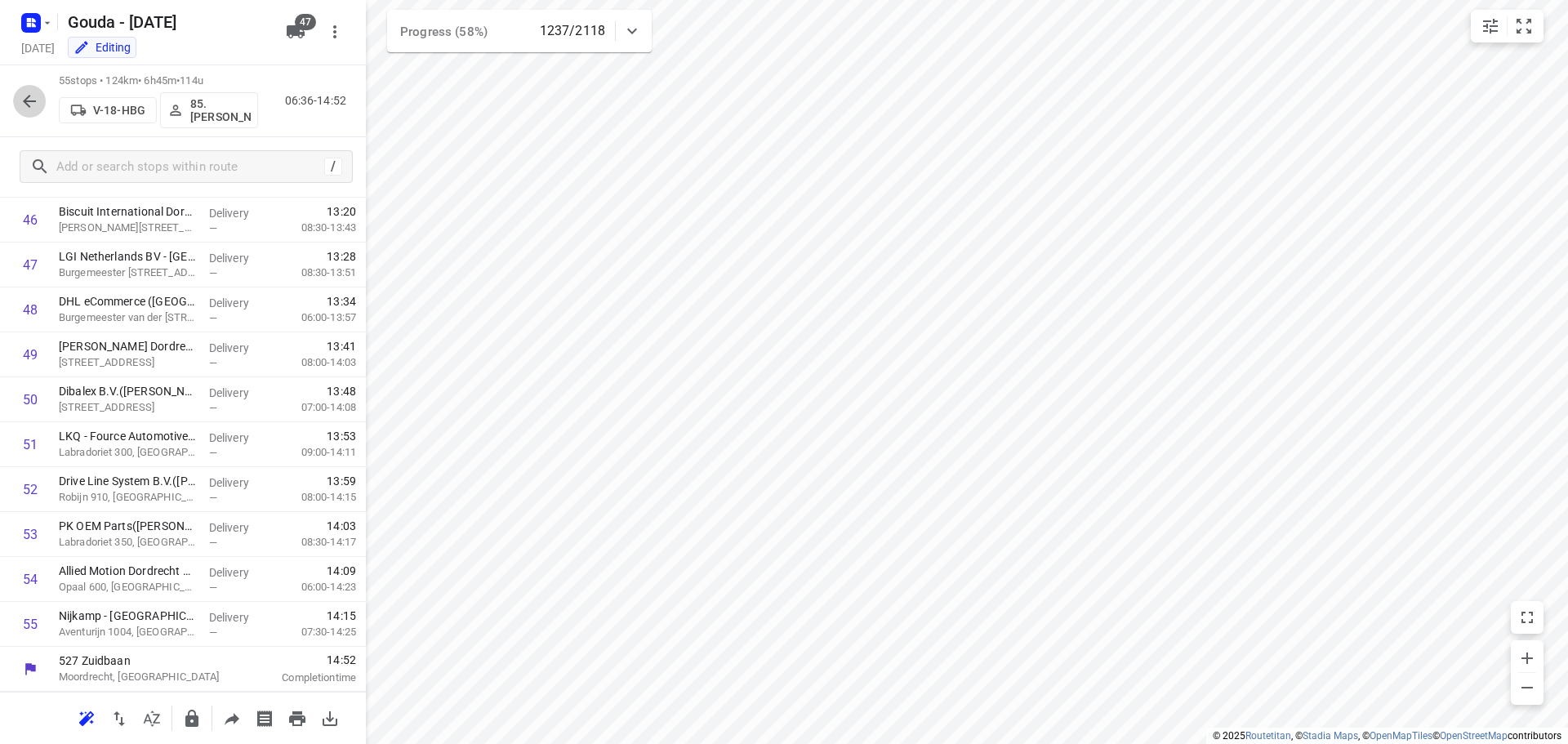
click at [25, 101] on icon "button" at bounding box center [28, 101] width 13 height 13
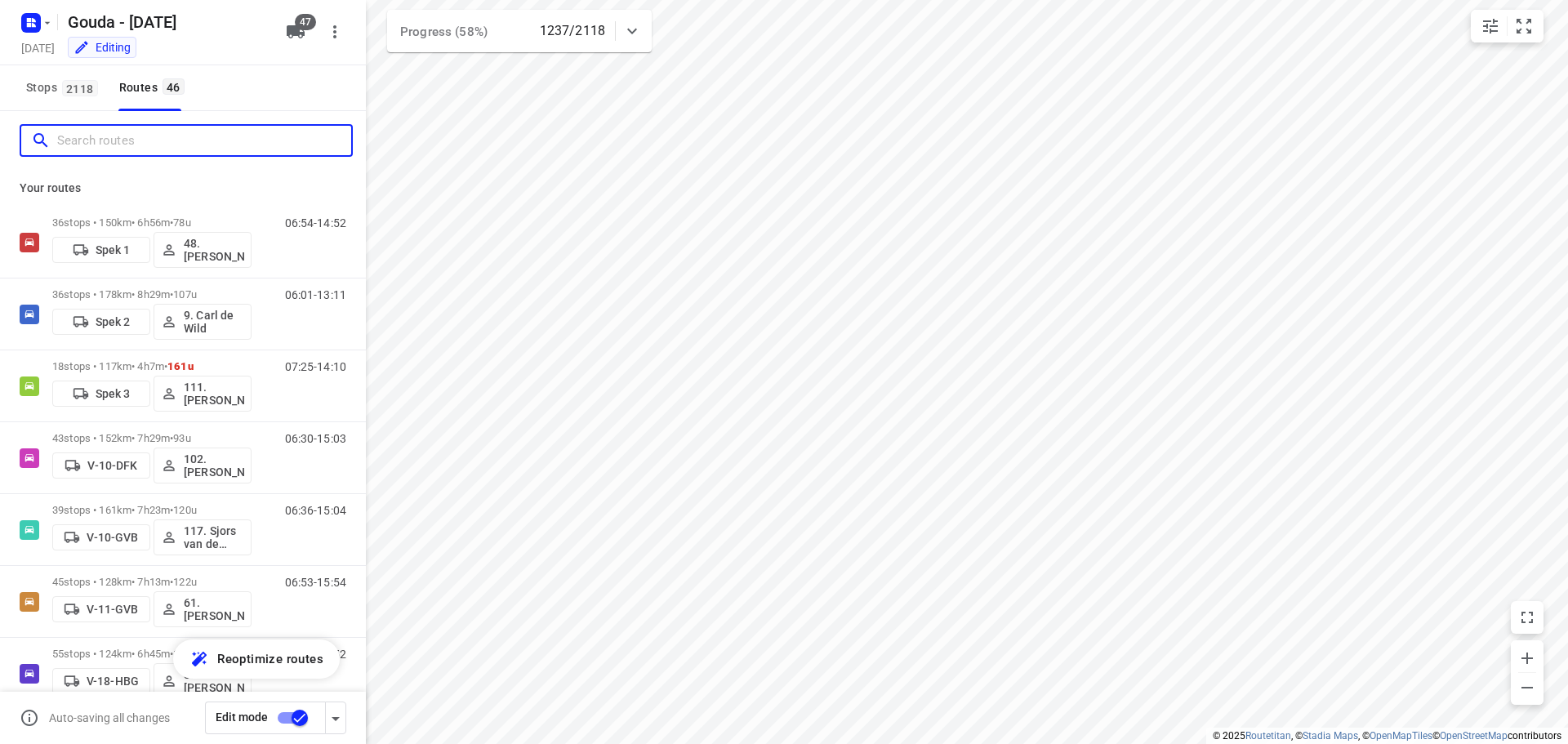
click at [117, 150] on input "Search routes" at bounding box center [204, 141] width 294 height 25
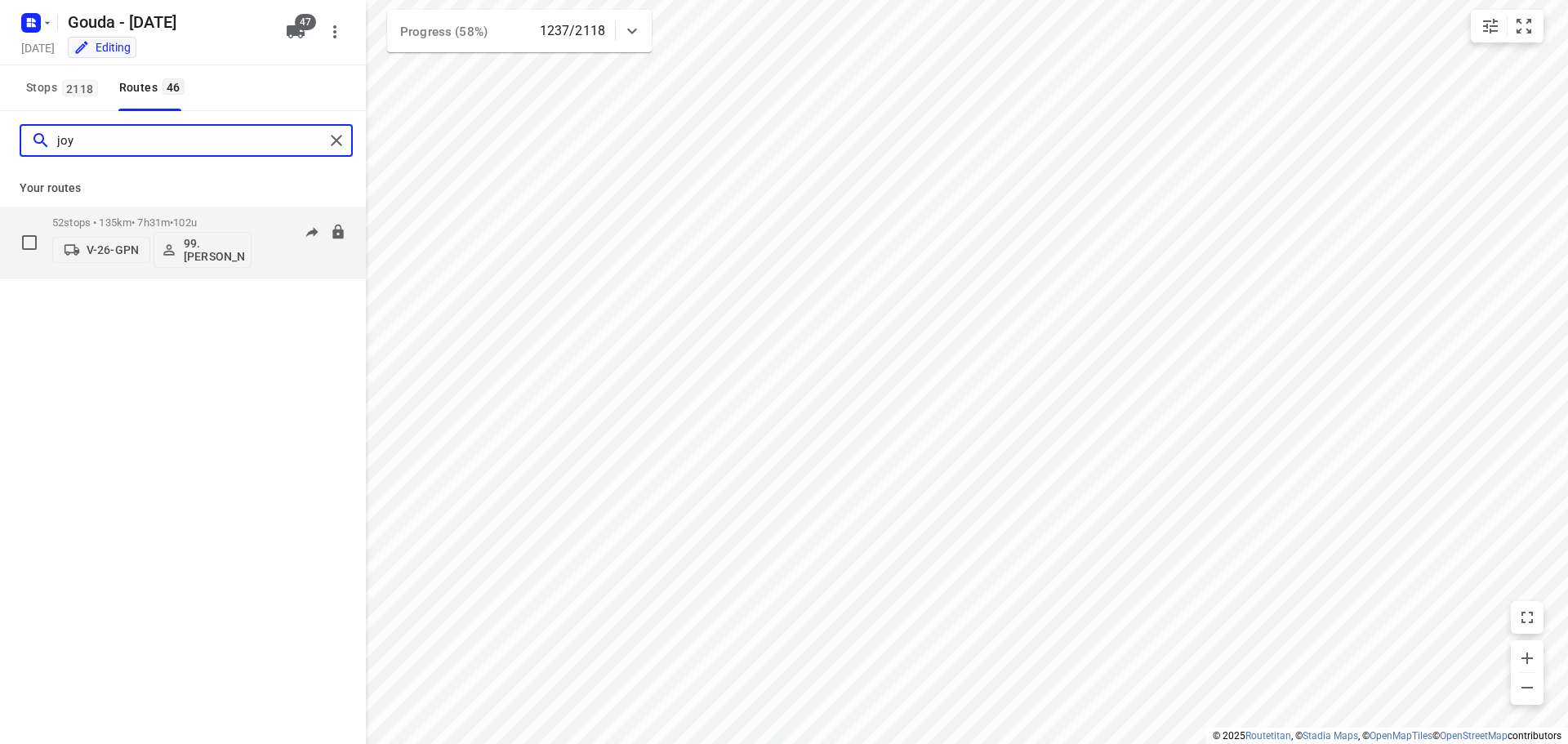
type input "joy"
click at [139, 212] on div "52 stops • 135km • 7h31m • 102u V-26-GPN 99.[PERSON_NAME]" at bounding box center [152, 242] width 200 height 68
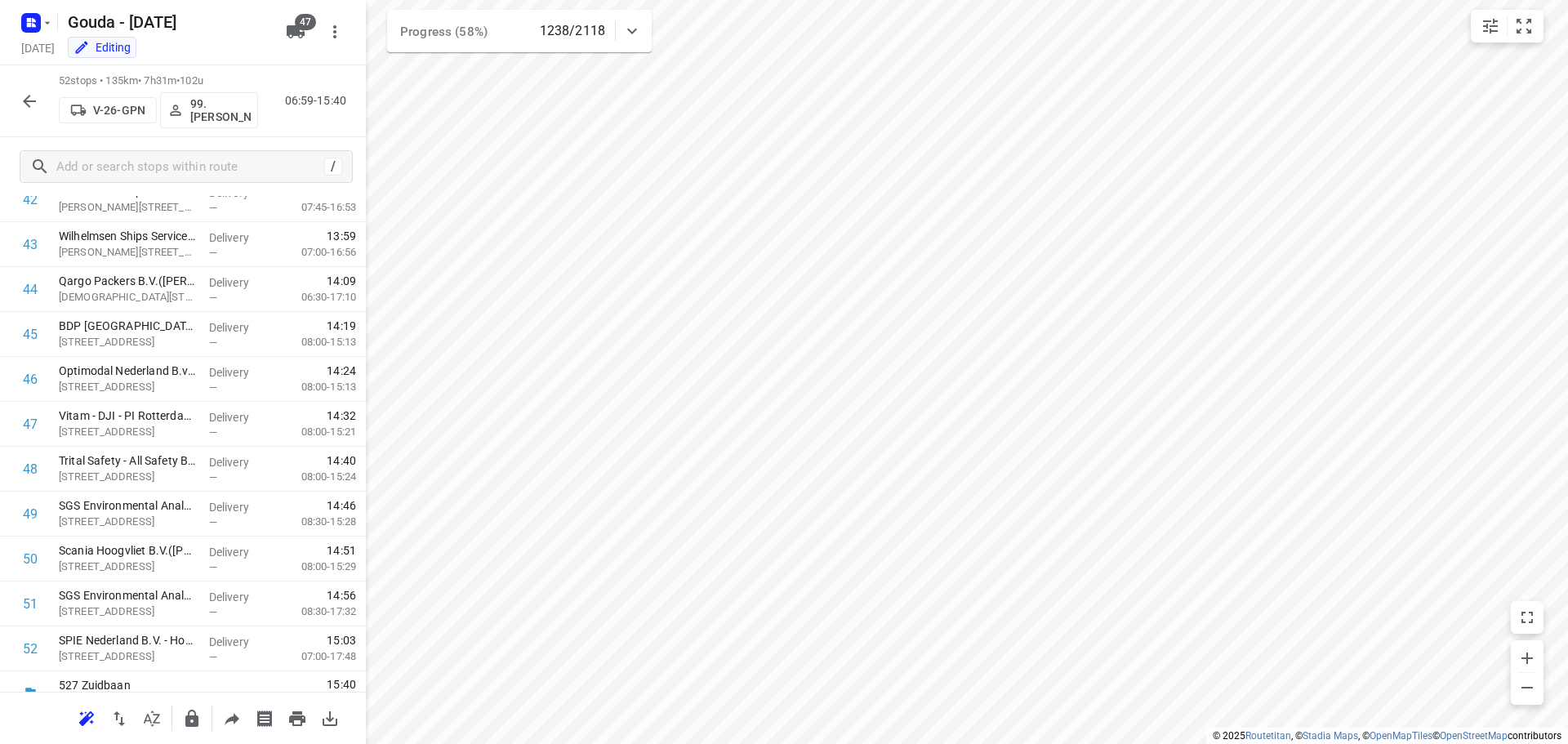
scroll to position [1967, 0]
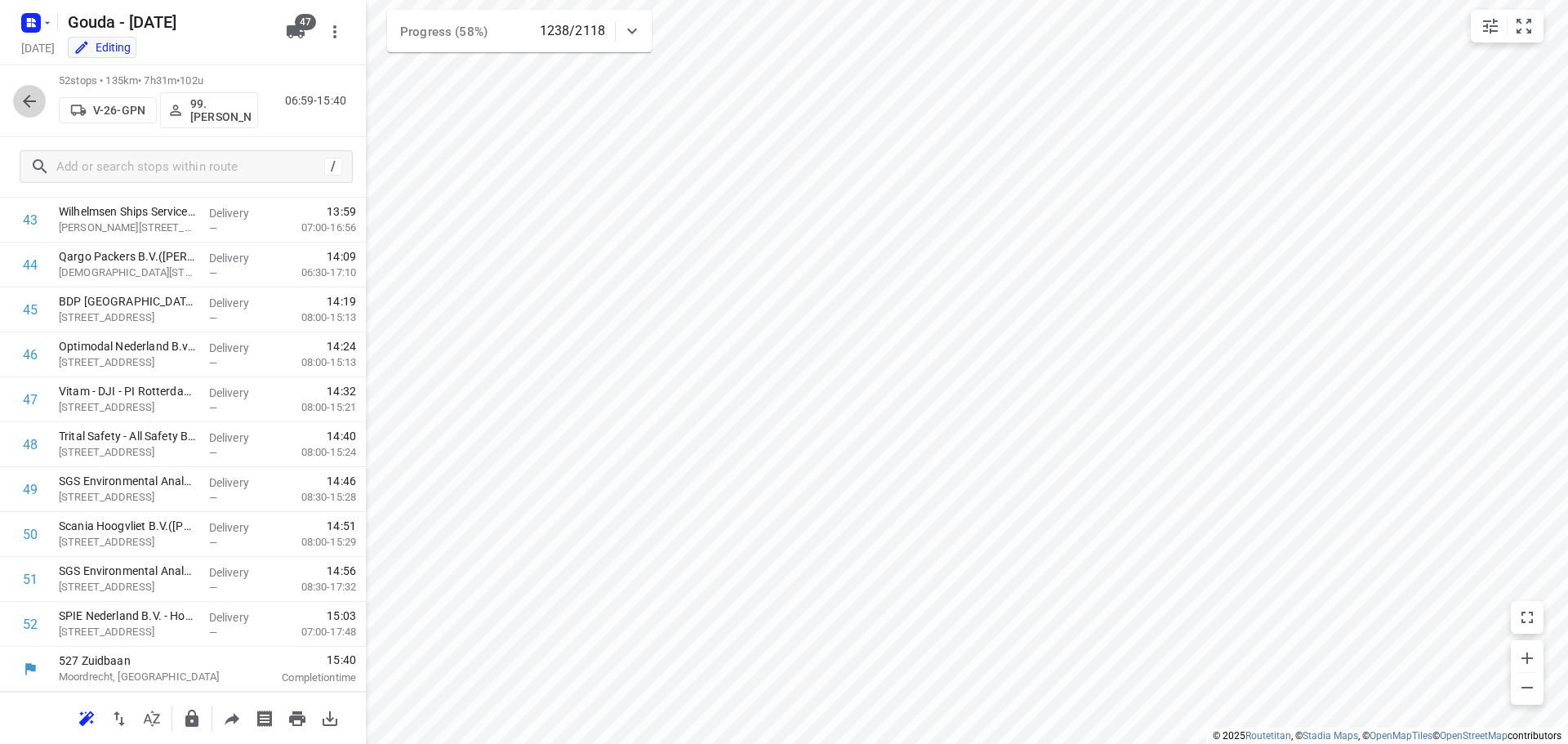
click at [41, 99] on button "button" at bounding box center [28, 101] width 32 height 32
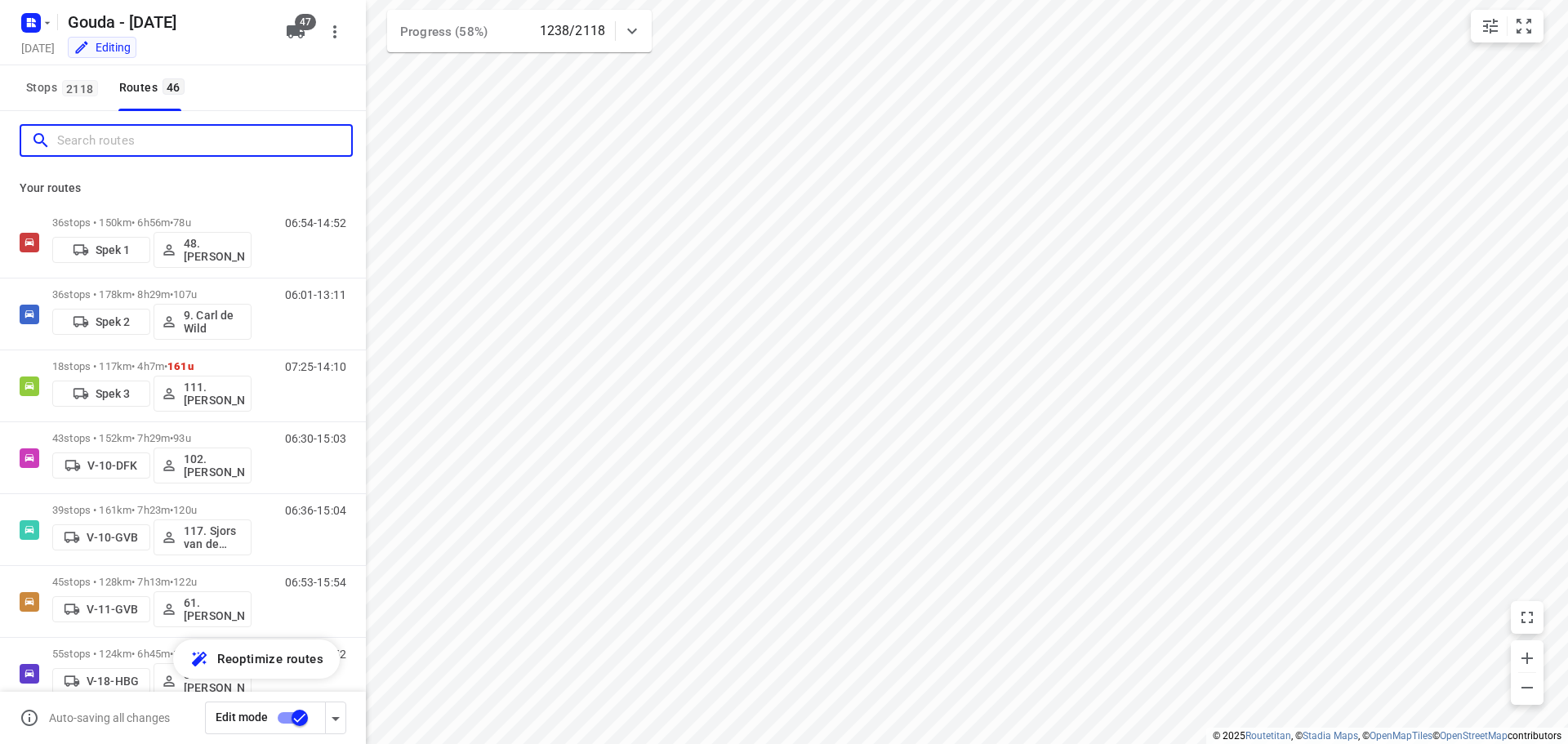
click at [147, 150] on input "Search routes" at bounding box center [204, 141] width 294 height 25
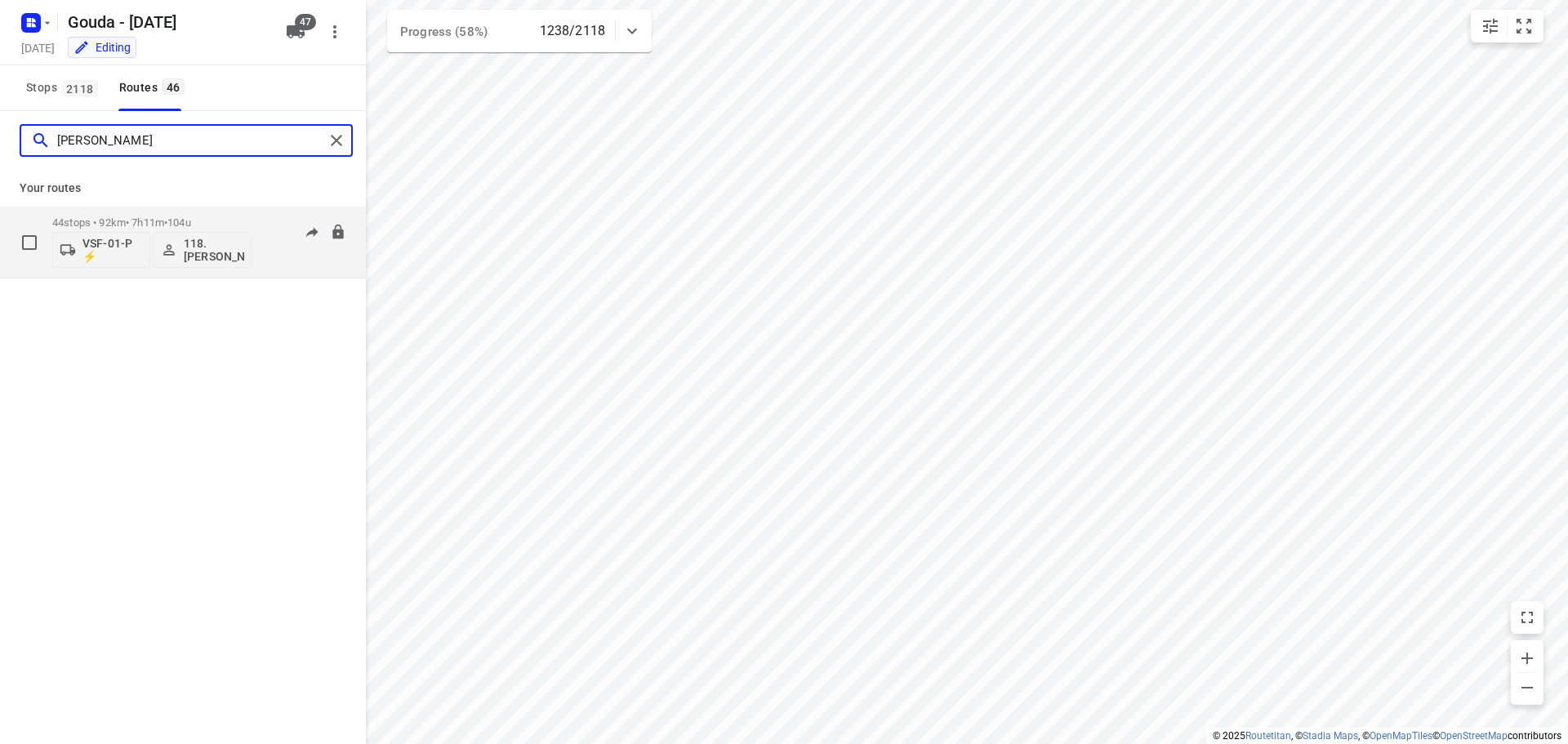
type input "[PERSON_NAME]"
click at [135, 226] on p "44 stops • 92km • 7h11m • 104u" at bounding box center [152, 222] width 200 height 13
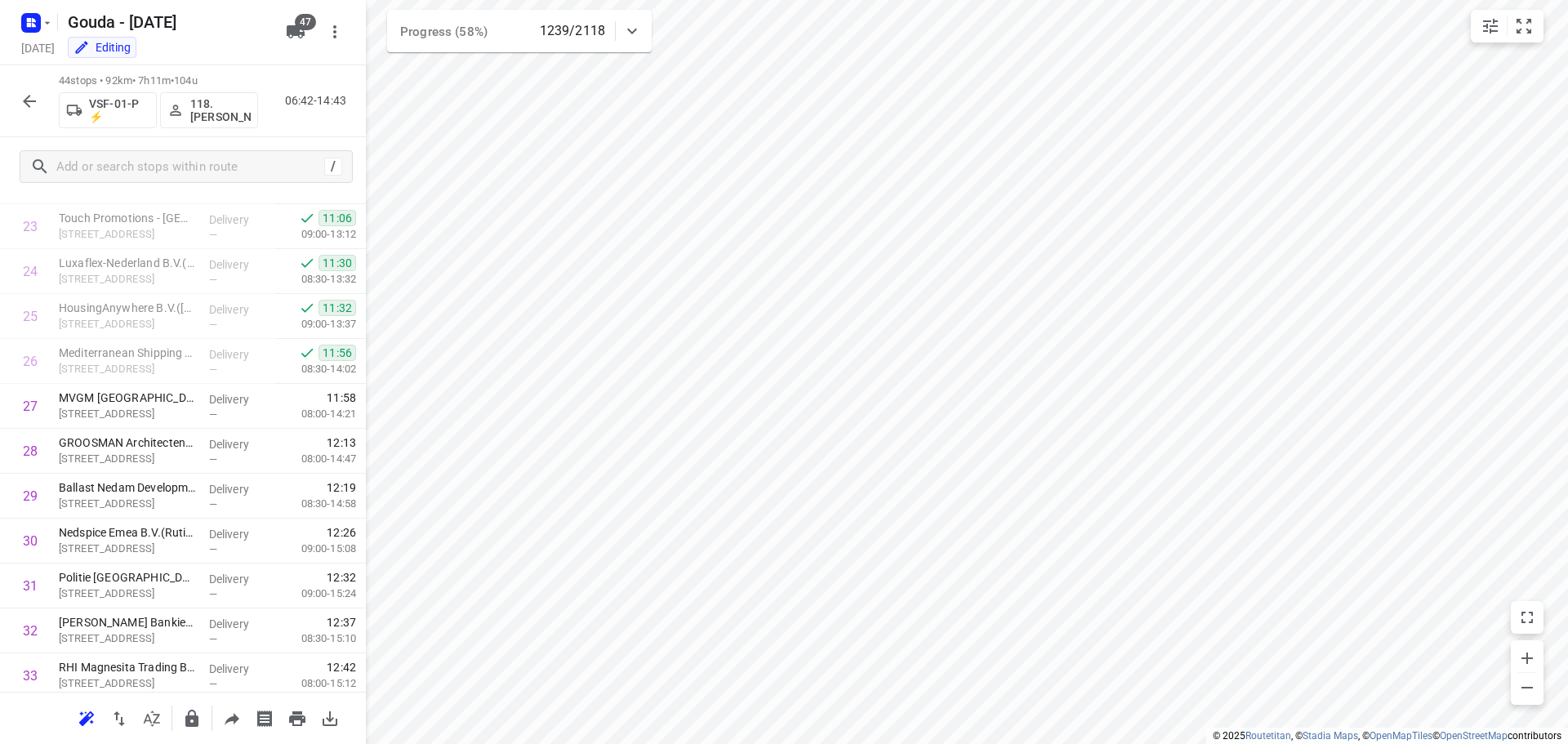
scroll to position [1607, 0]
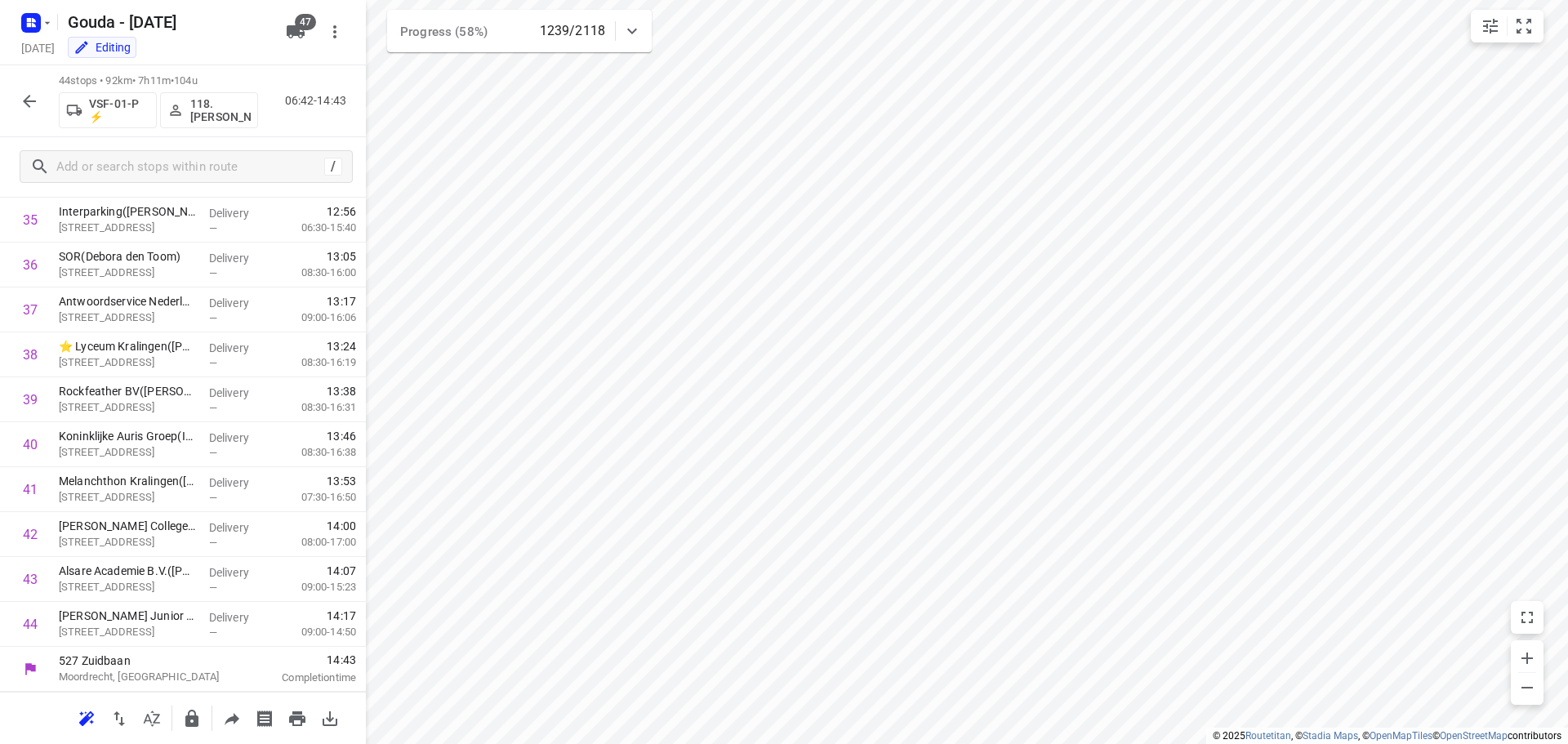
click at [41, 109] on button "button" at bounding box center [28, 101] width 32 height 32
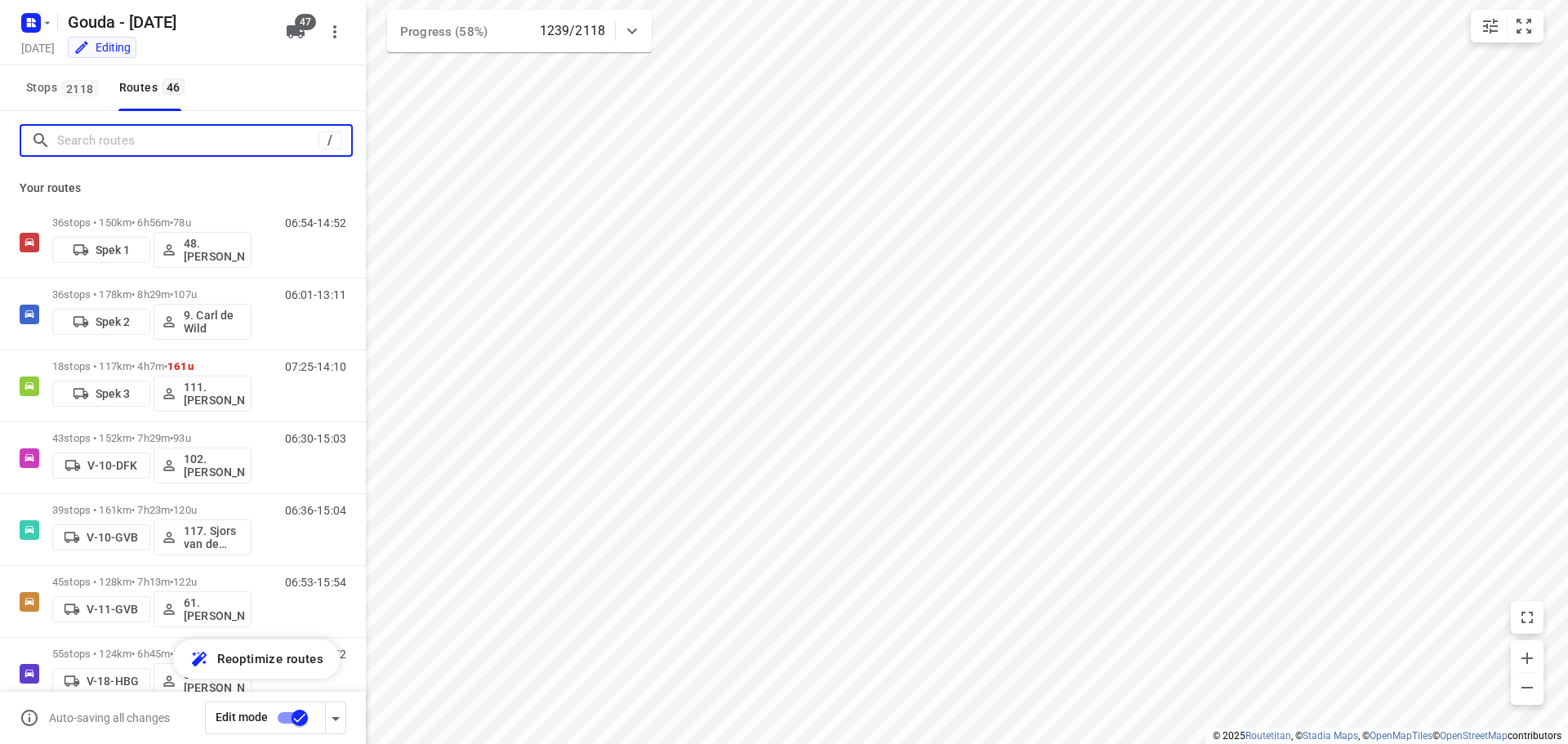
click at [140, 137] on input "Search routes" at bounding box center [187, 141] width 261 height 25
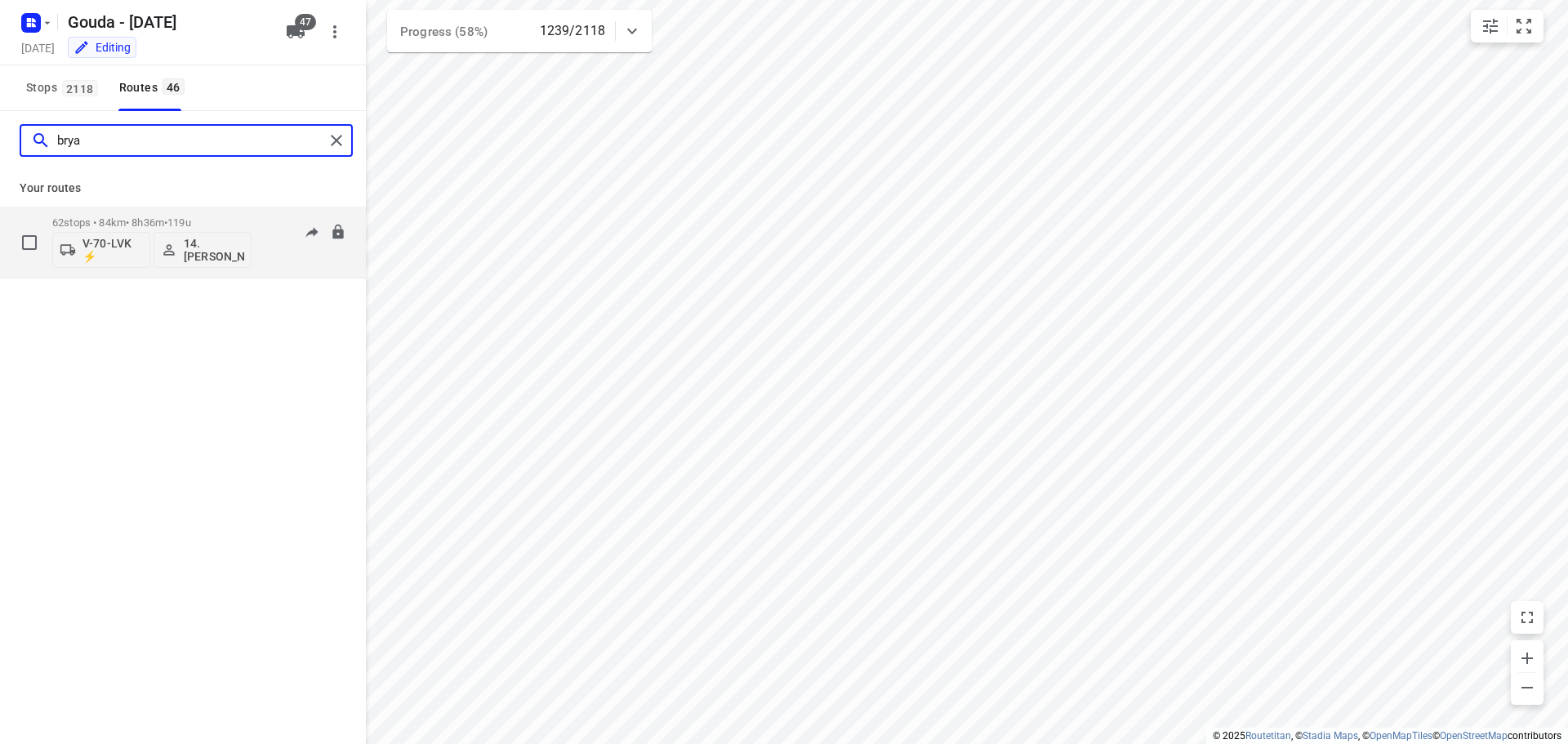
type input "brya"
click at [141, 214] on div "62 stops • 84km • 8h36m • 119u V-70-LVK ⚡ 14. [PERSON_NAME]" at bounding box center [152, 242] width 200 height 68
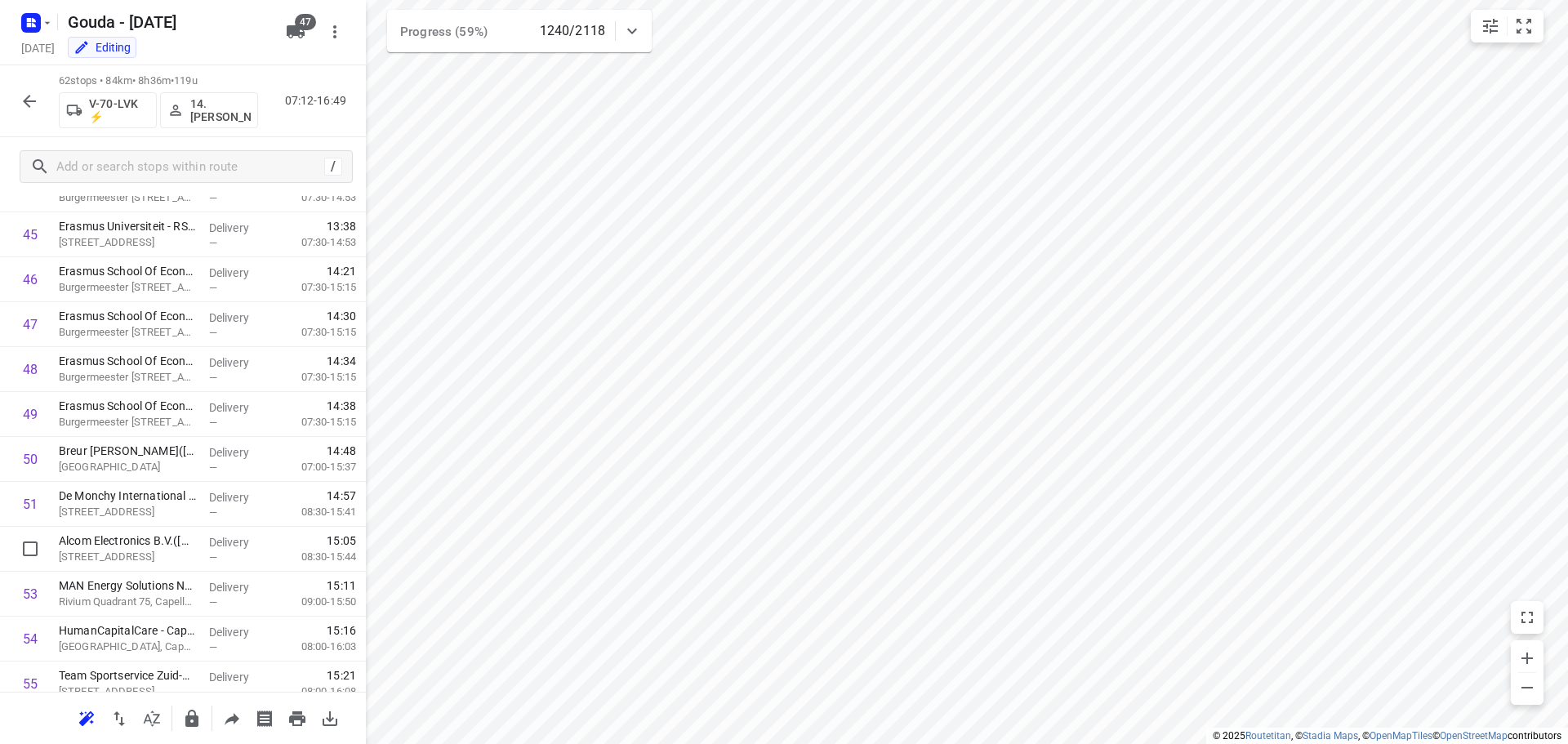
scroll to position [2415, 0]
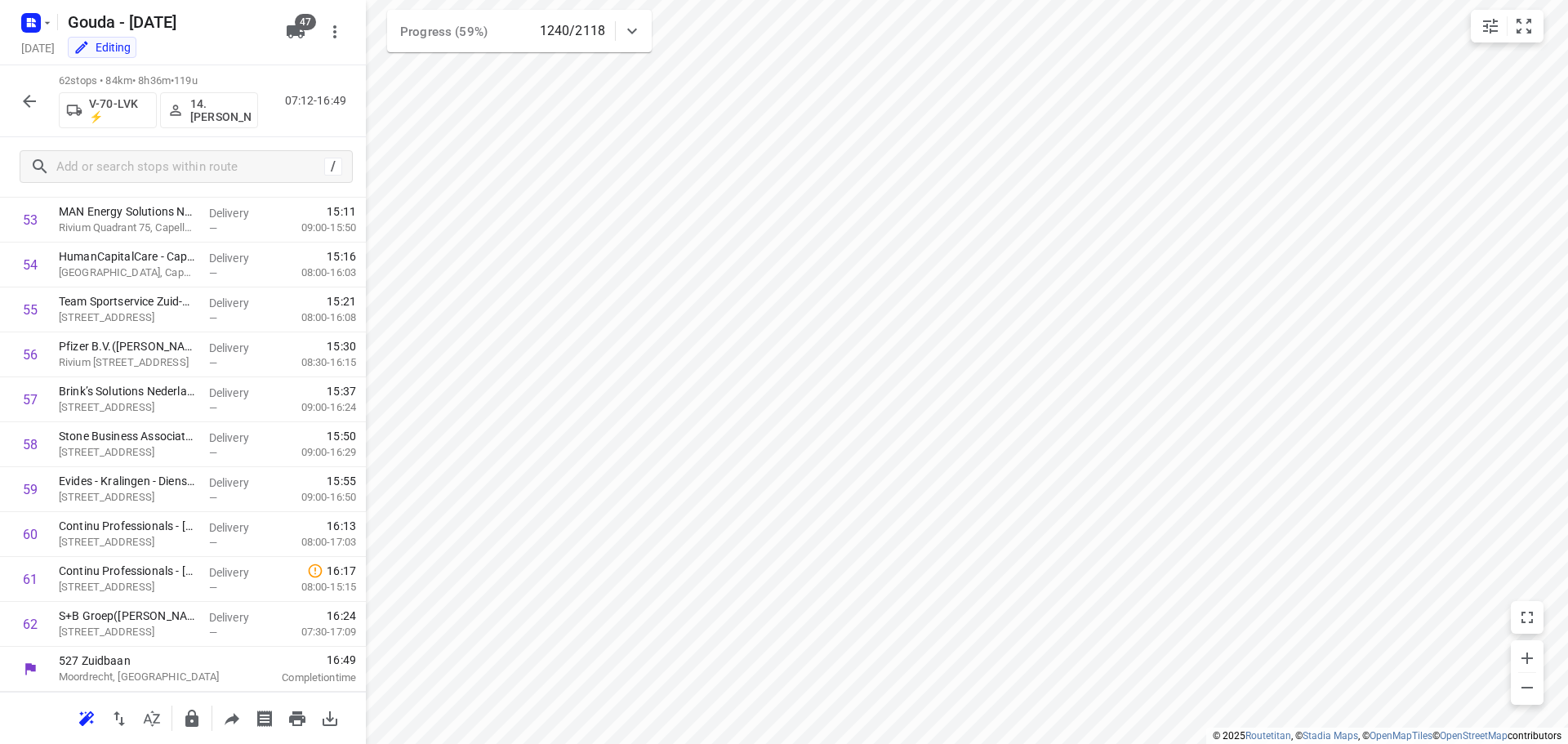
click at [32, 96] on icon "button" at bounding box center [29, 101] width 20 height 20
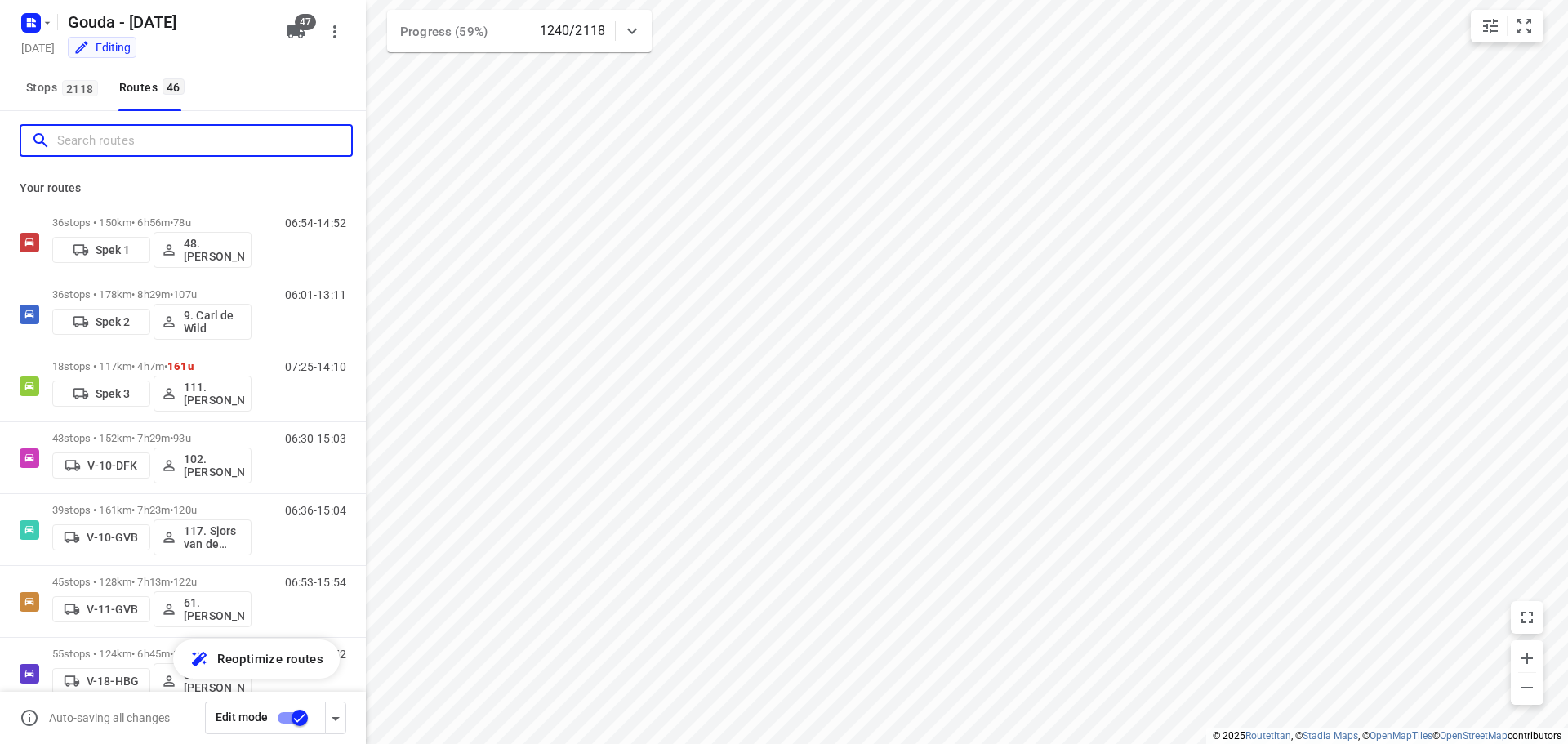
click at [72, 149] on input "Search routes" at bounding box center [204, 141] width 294 height 25
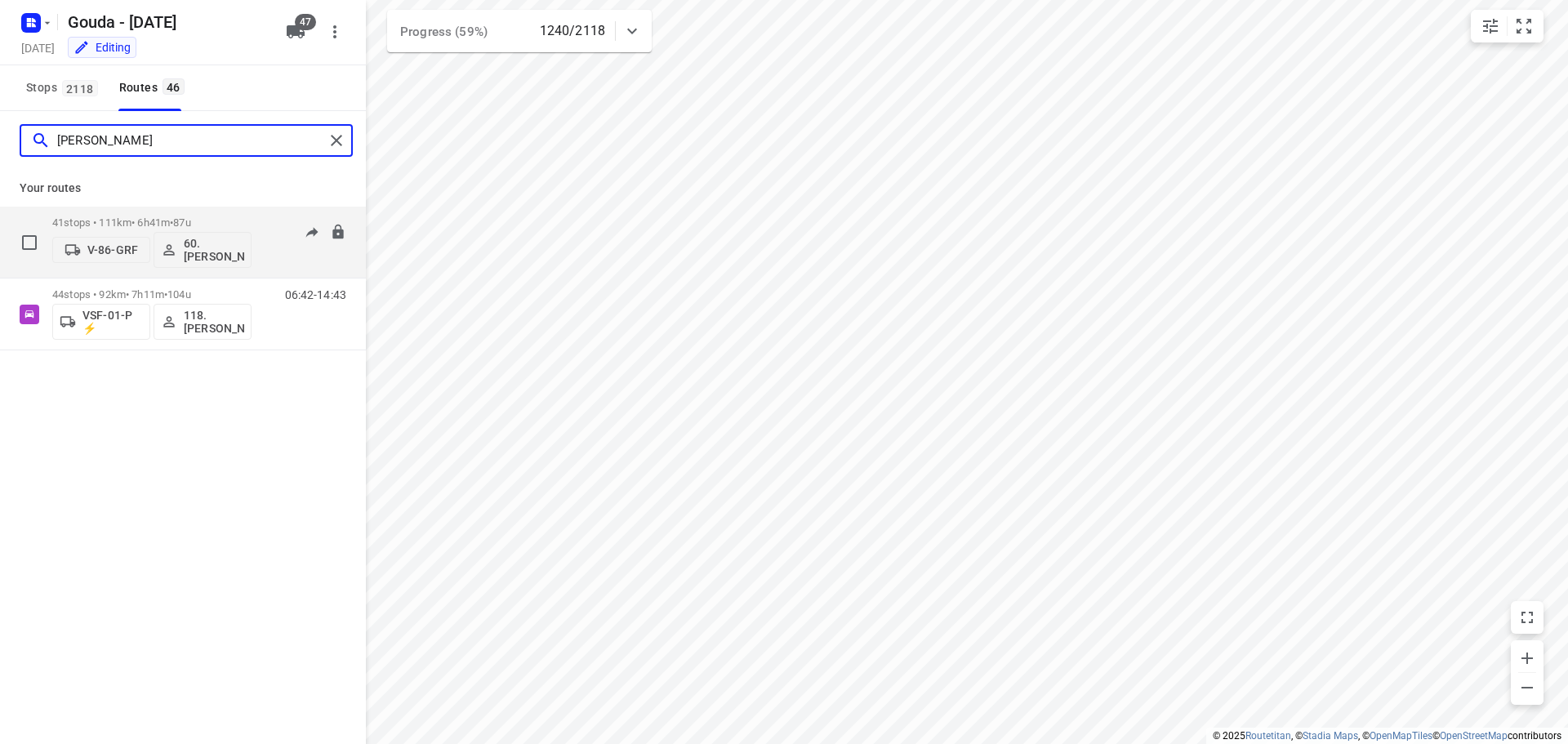
type input "[PERSON_NAME]"
click at [91, 218] on p "41 stops • 111km • 6h41m • 87u" at bounding box center [152, 222] width 200 height 13
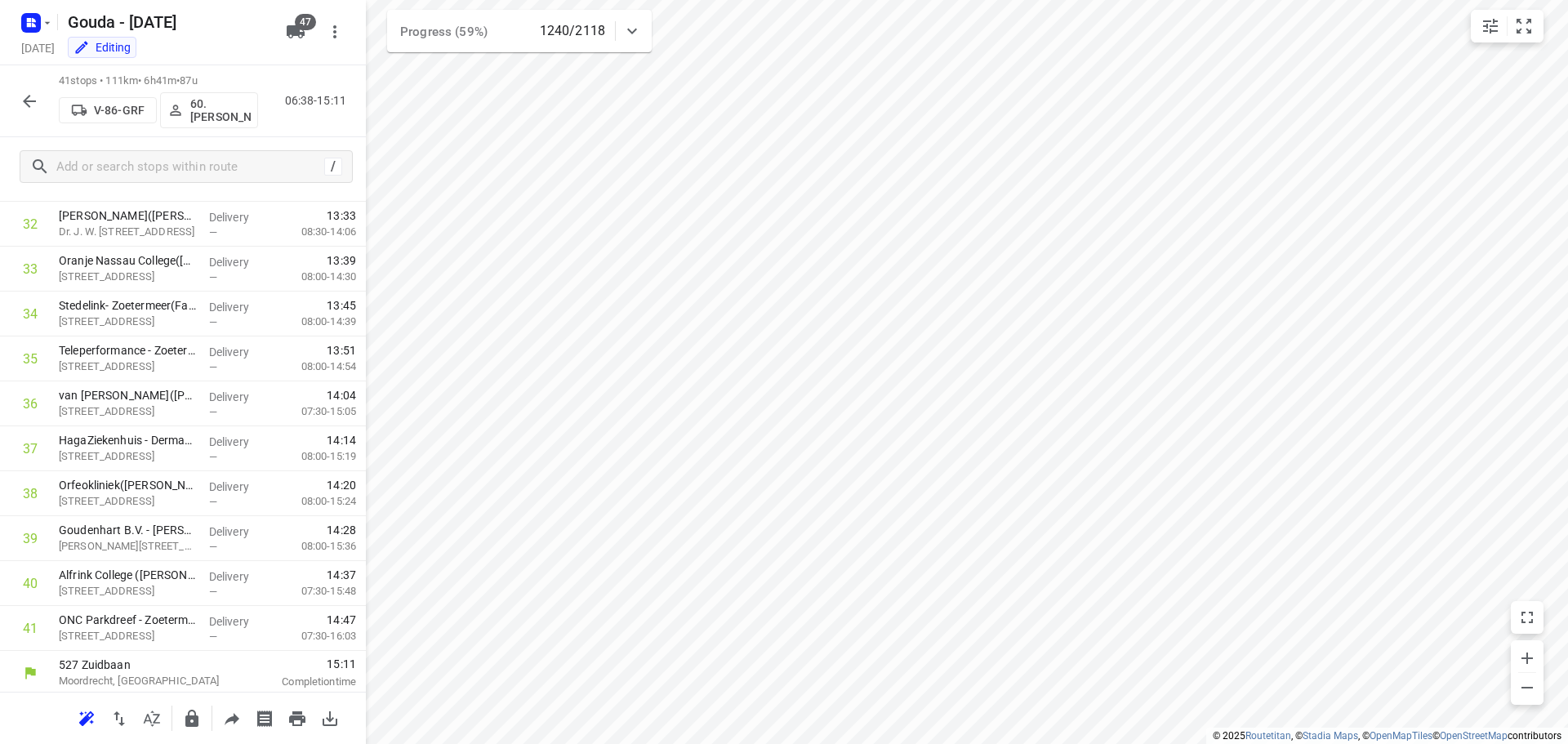
scroll to position [1472, 0]
drag, startPoint x: 13, startPoint y: 97, endPoint x: 121, endPoint y: 159, distance: 124.5
click at [13, 97] on div "41 stops • 111km • 6h41m • 87u V-86-GRF 60. [PERSON_NAME] 06:38-15:11" at bounding box center [183, 101] width 366 height 71
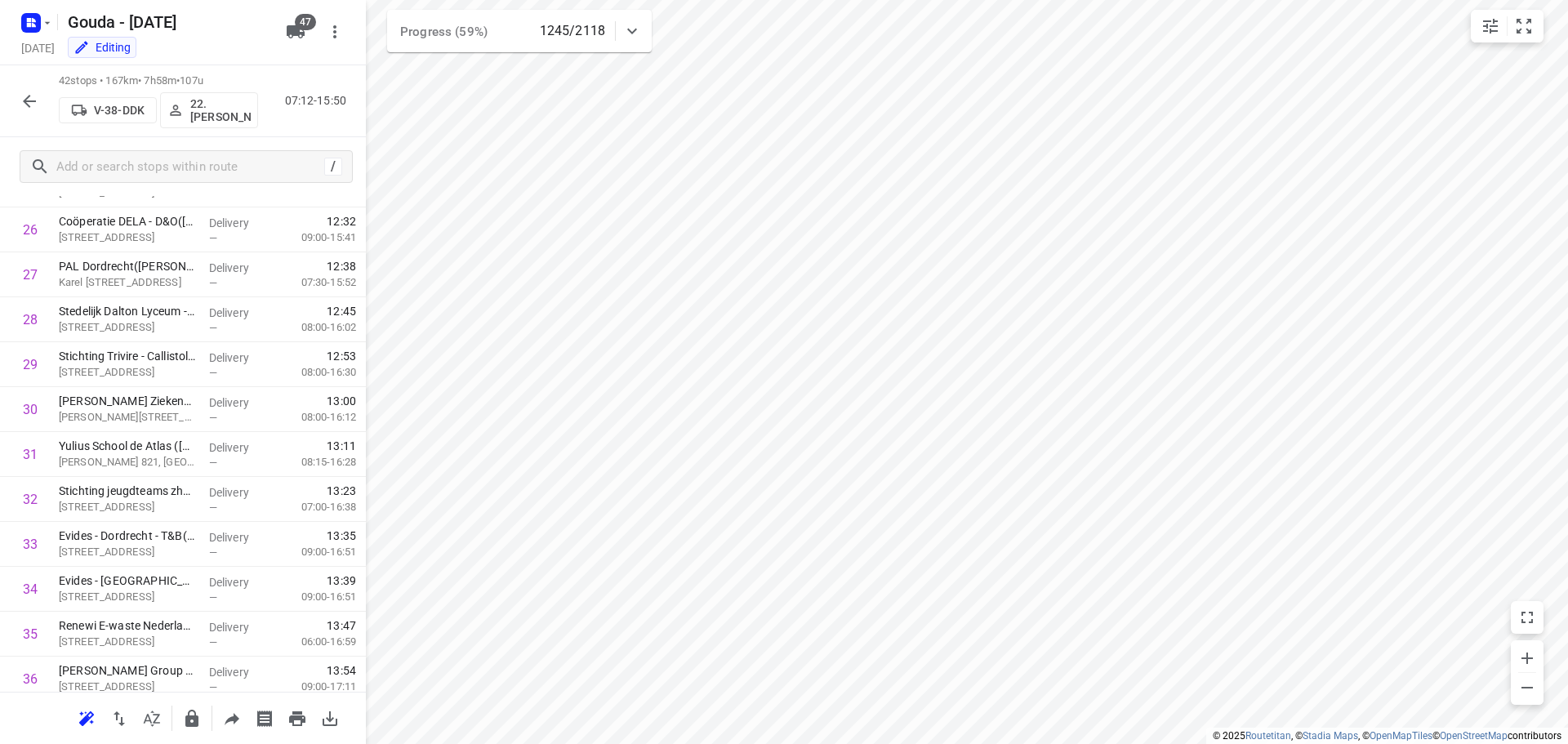
scroll to position [1517, 0]
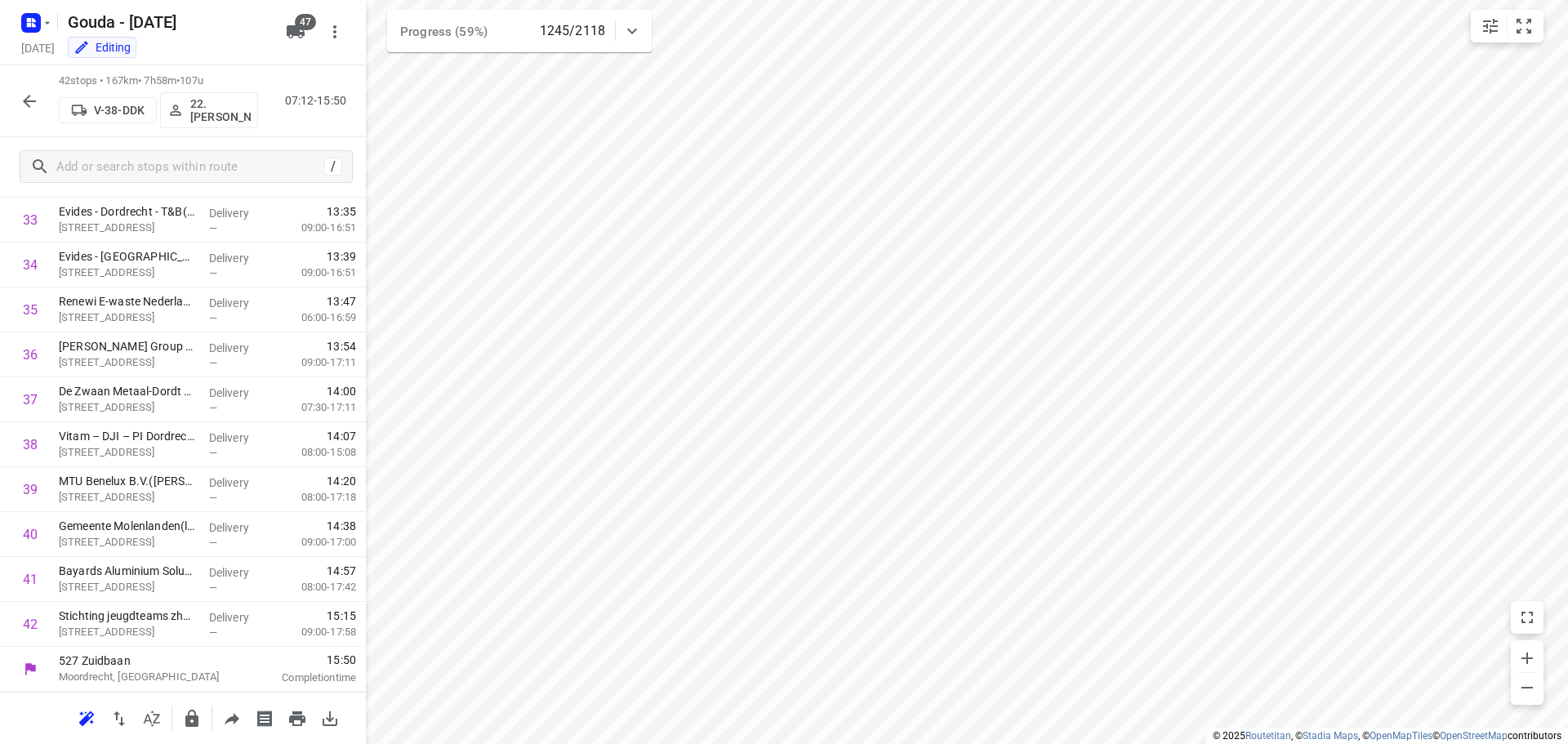
click at [28, 95] on icon "button" at bounding box center [29, 101] width 20 height 20
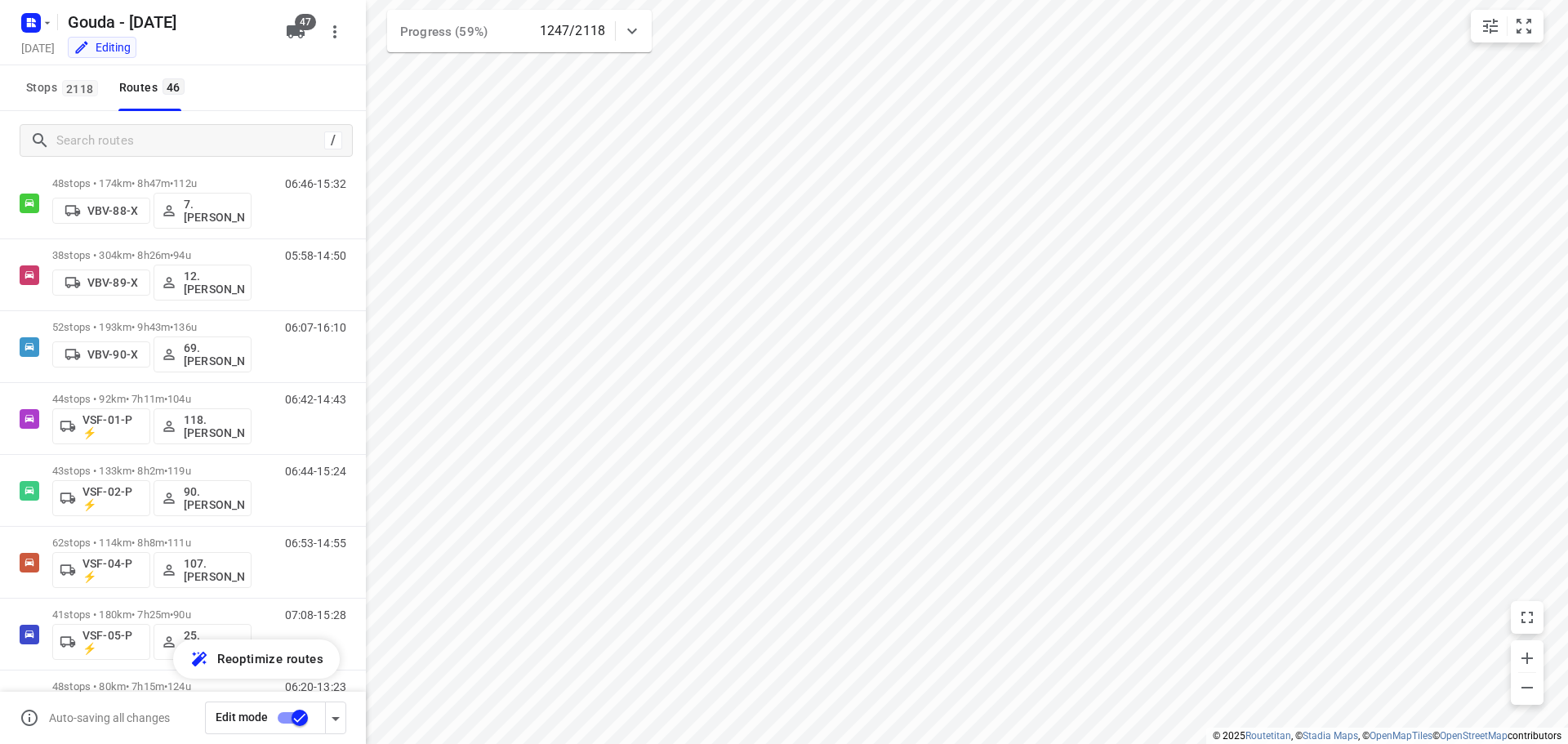
scroll to position [2559, 0]
